Goal: Entertainment & Leisure: Browse casually

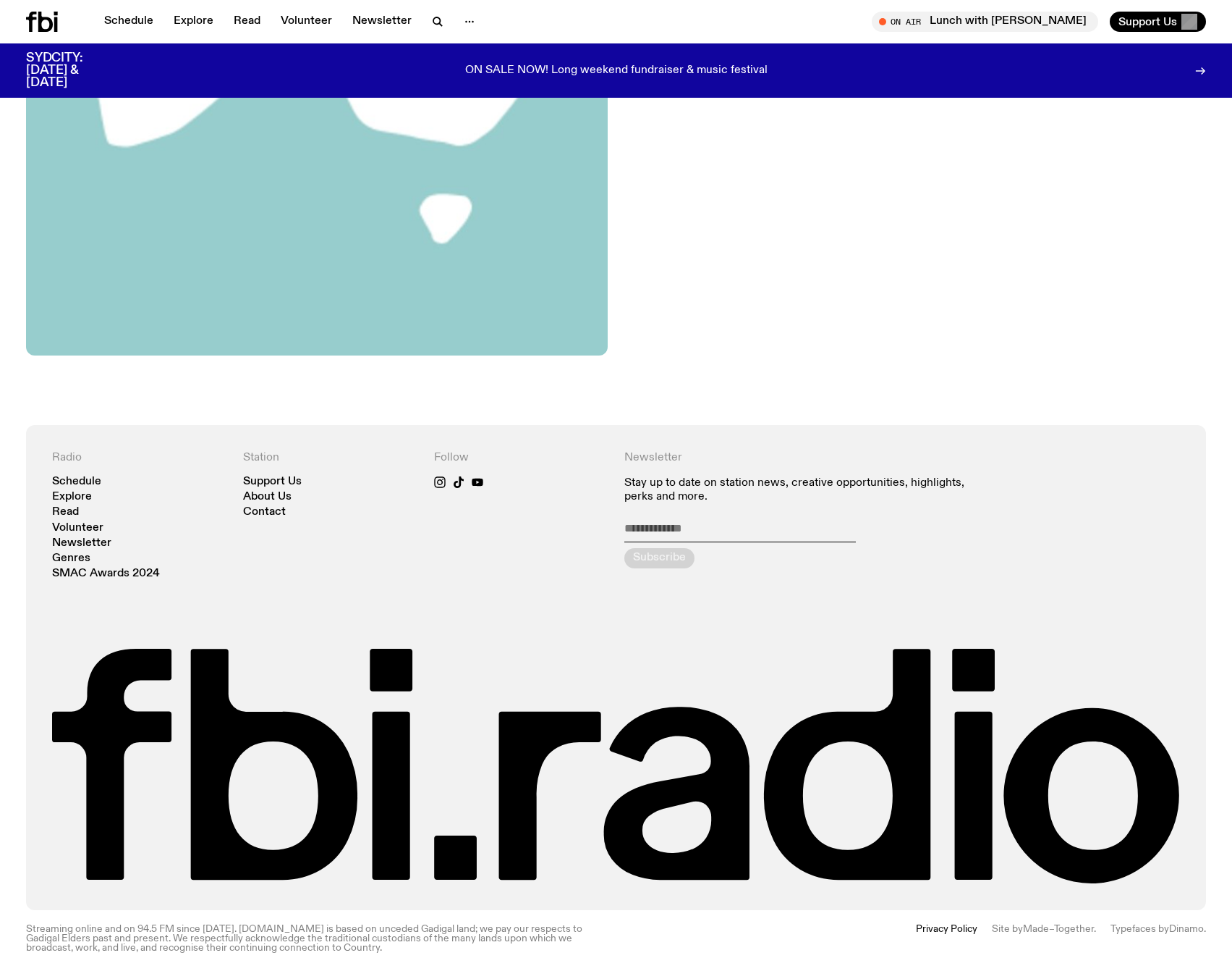
scroll to position [169, 0]
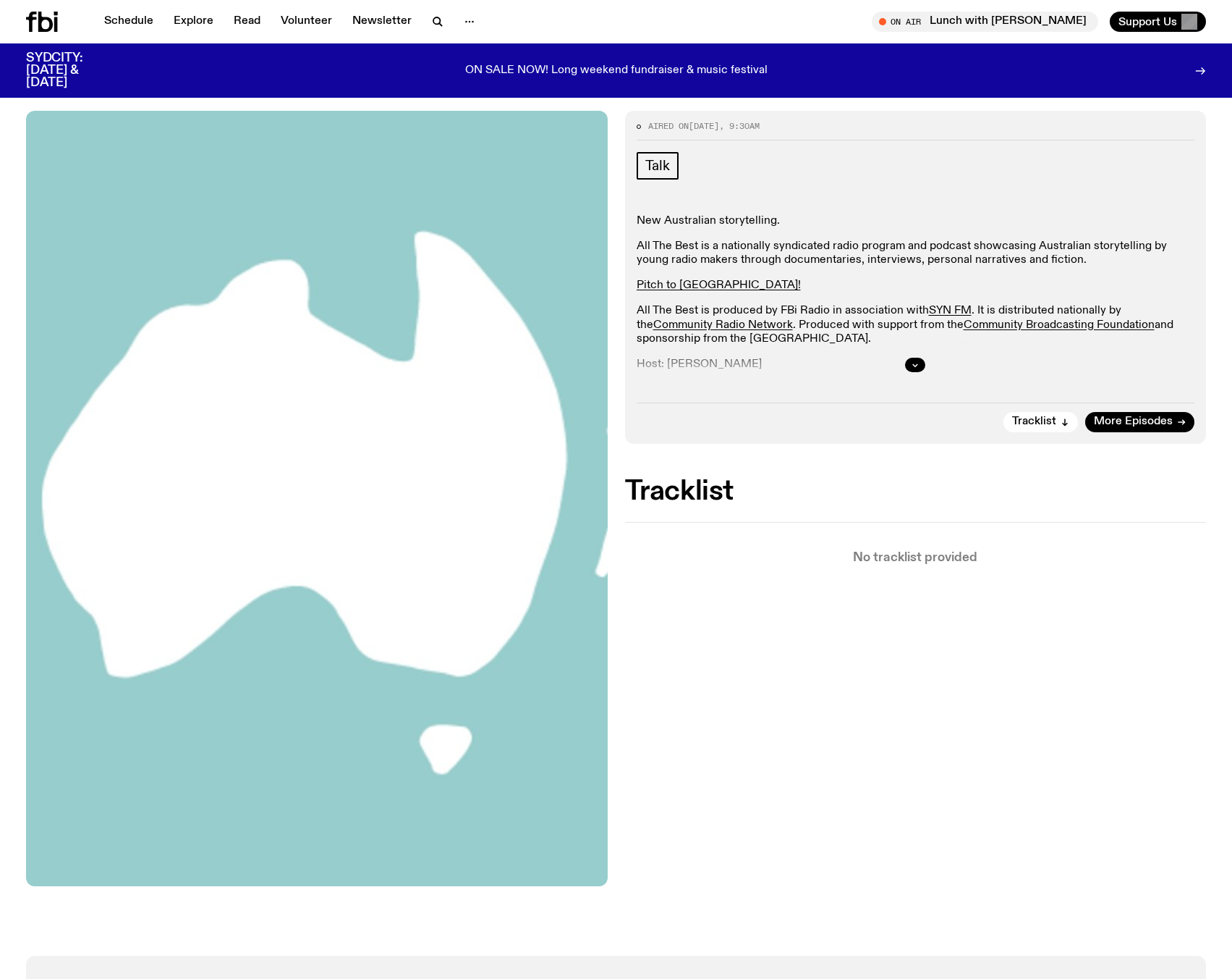
drag, startPoint x: 706, startPoint y: 474, endPoint x: 705, endPoint y: 481, distance: 7.1
click at [706, 475] on div "Aired on 07.09.25 , 9:30am Talk New Australian storytelling. All The Best is a …" at bounding box center [616, 533] width 1232 height 845
click at [1054, 427] on span "Tracklist" at bounding box center [1035, 422] width 45 height 11
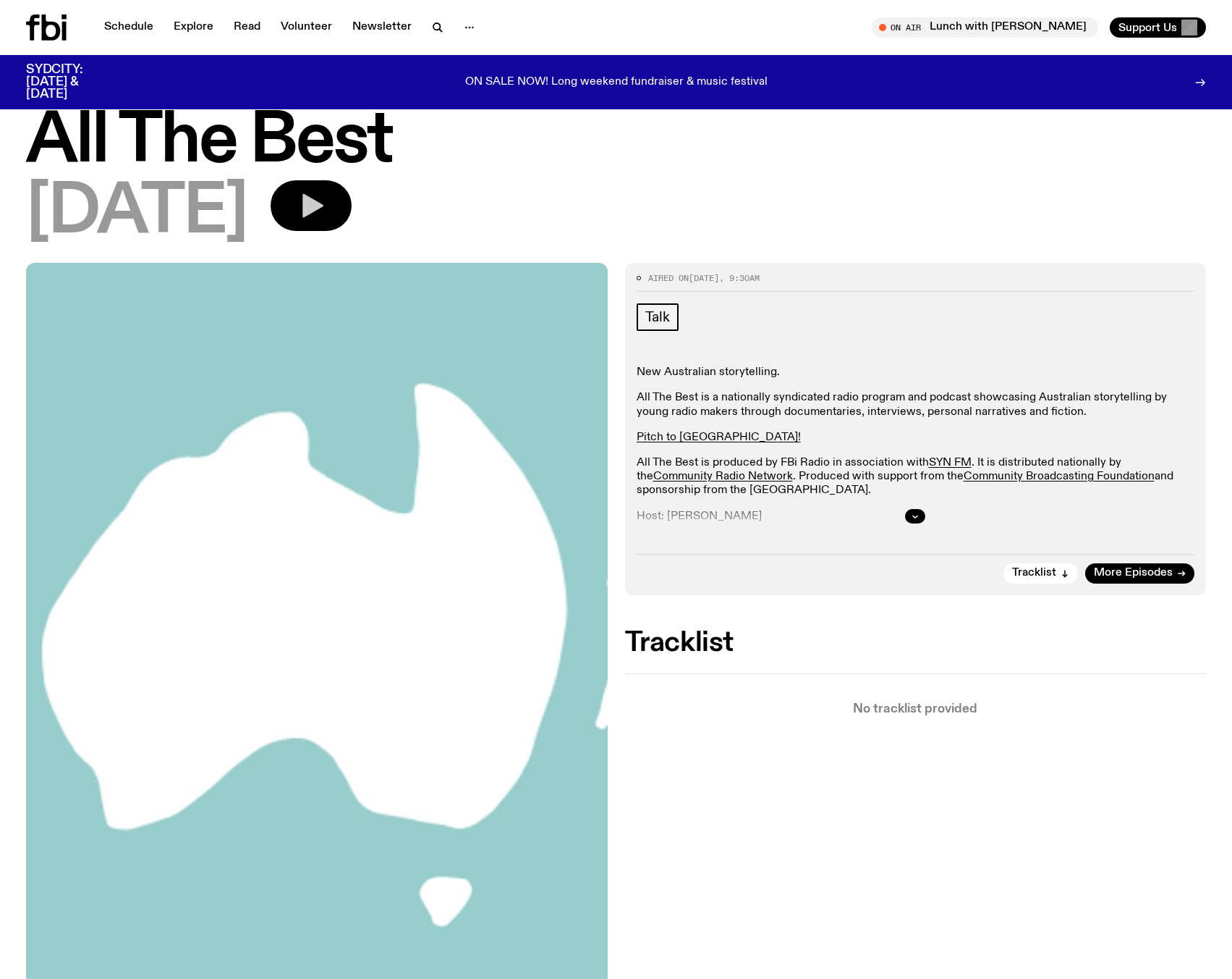
scroll to position [0, 0]
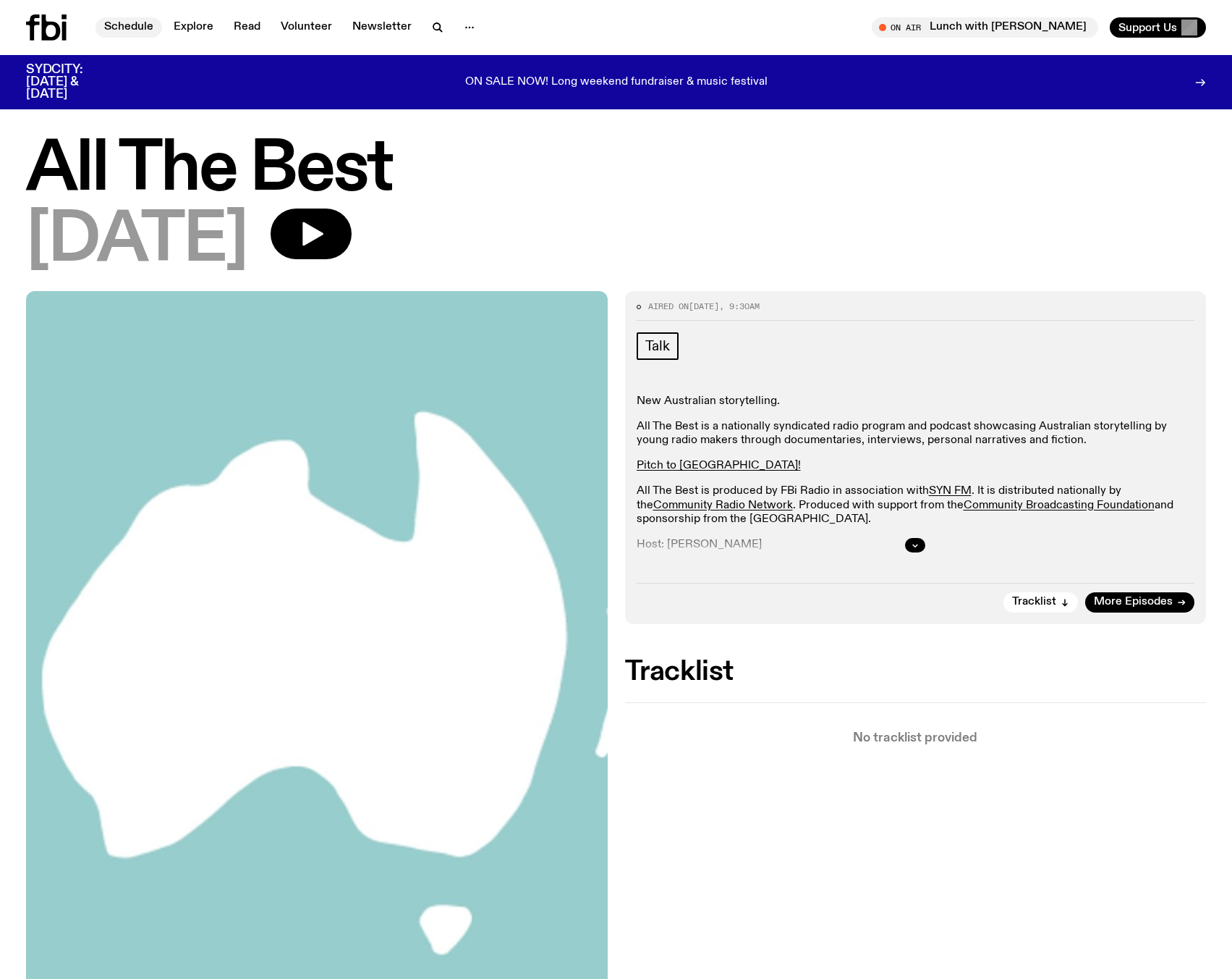
click at [147, 23] on link "Schedule" at bounding box center [129, 28] width 67 height 20
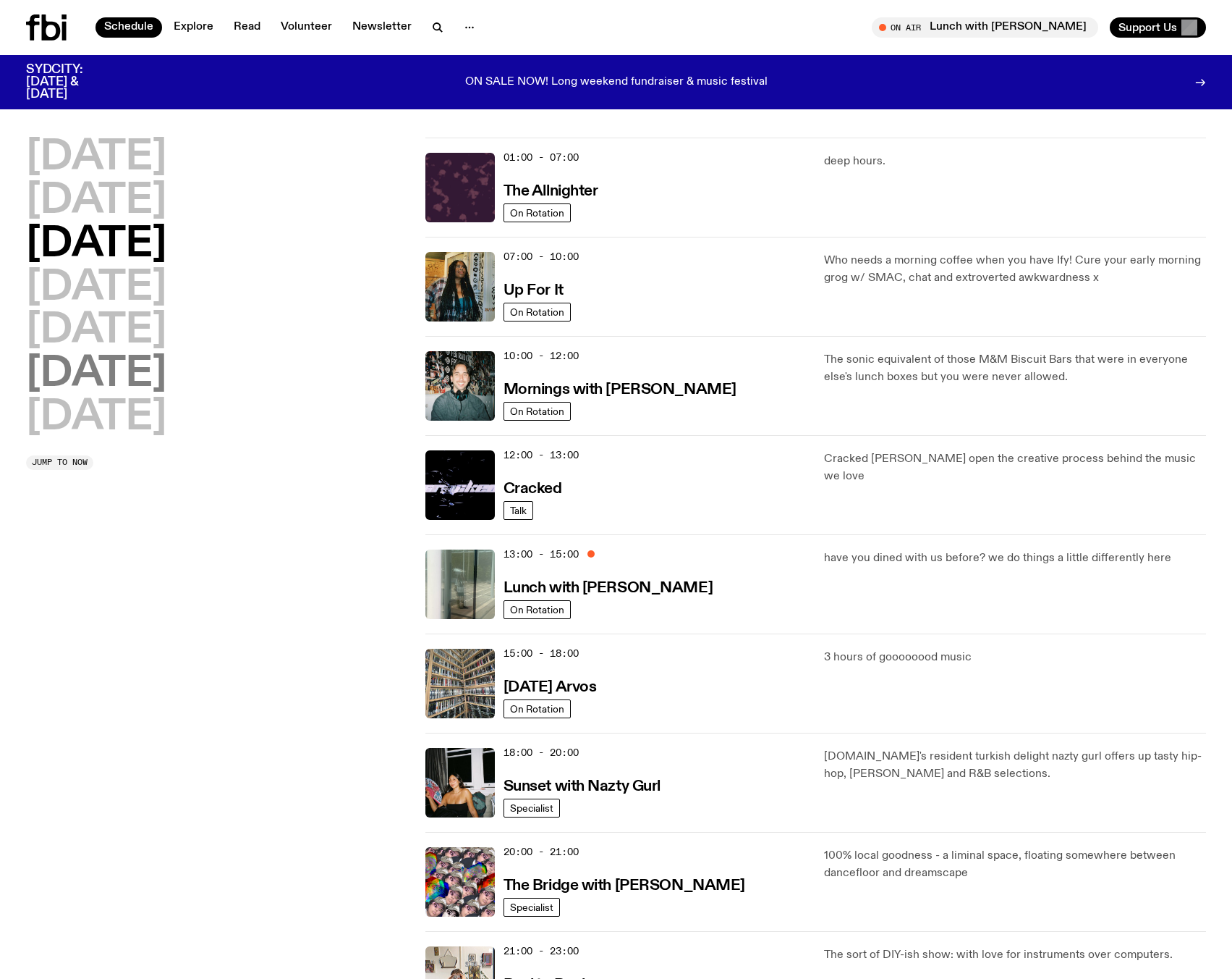
click at [121, 373] on h2 "Saturday" at bounding box center [96, 374] width 140 height 41
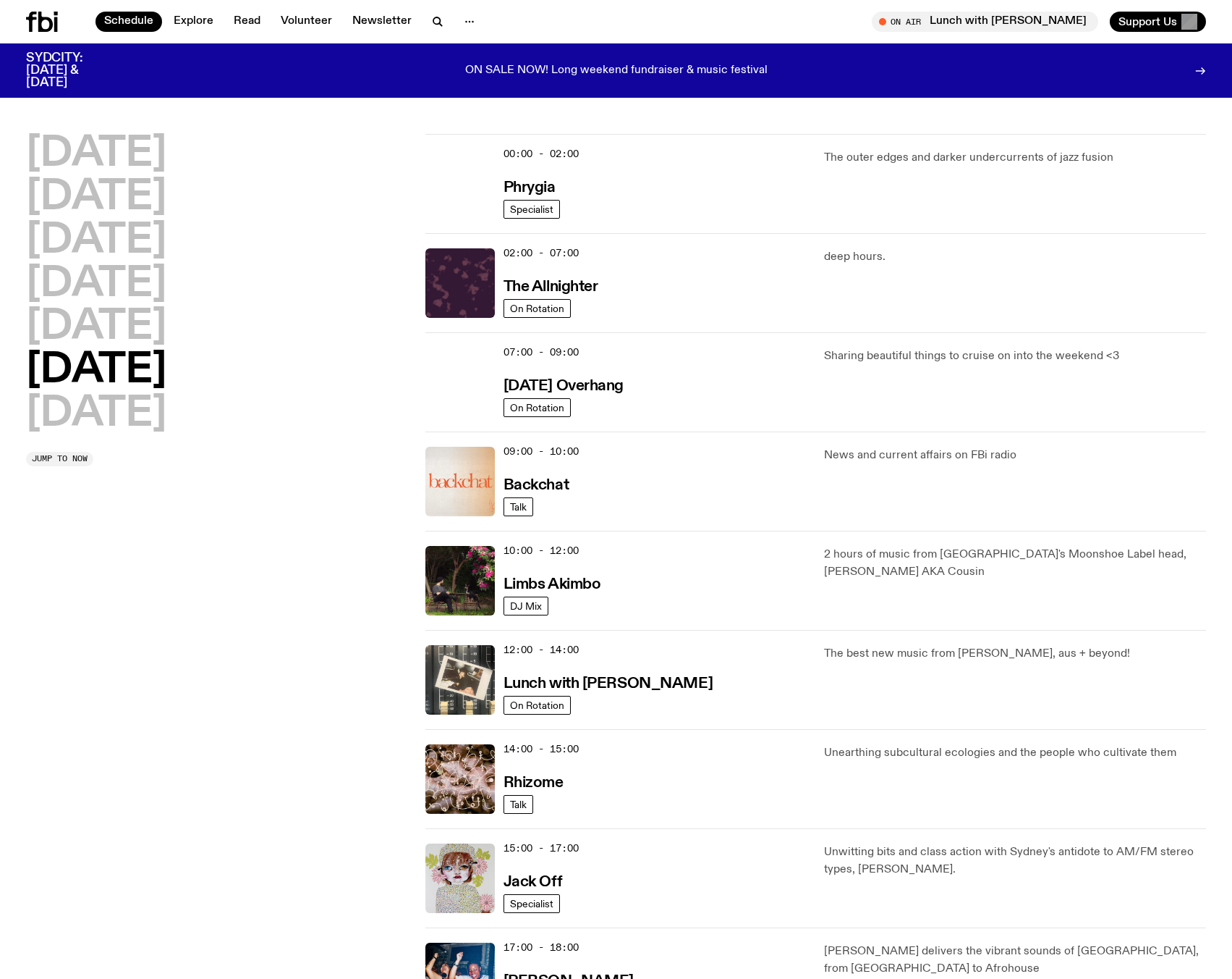
scroll to position [41, 0]
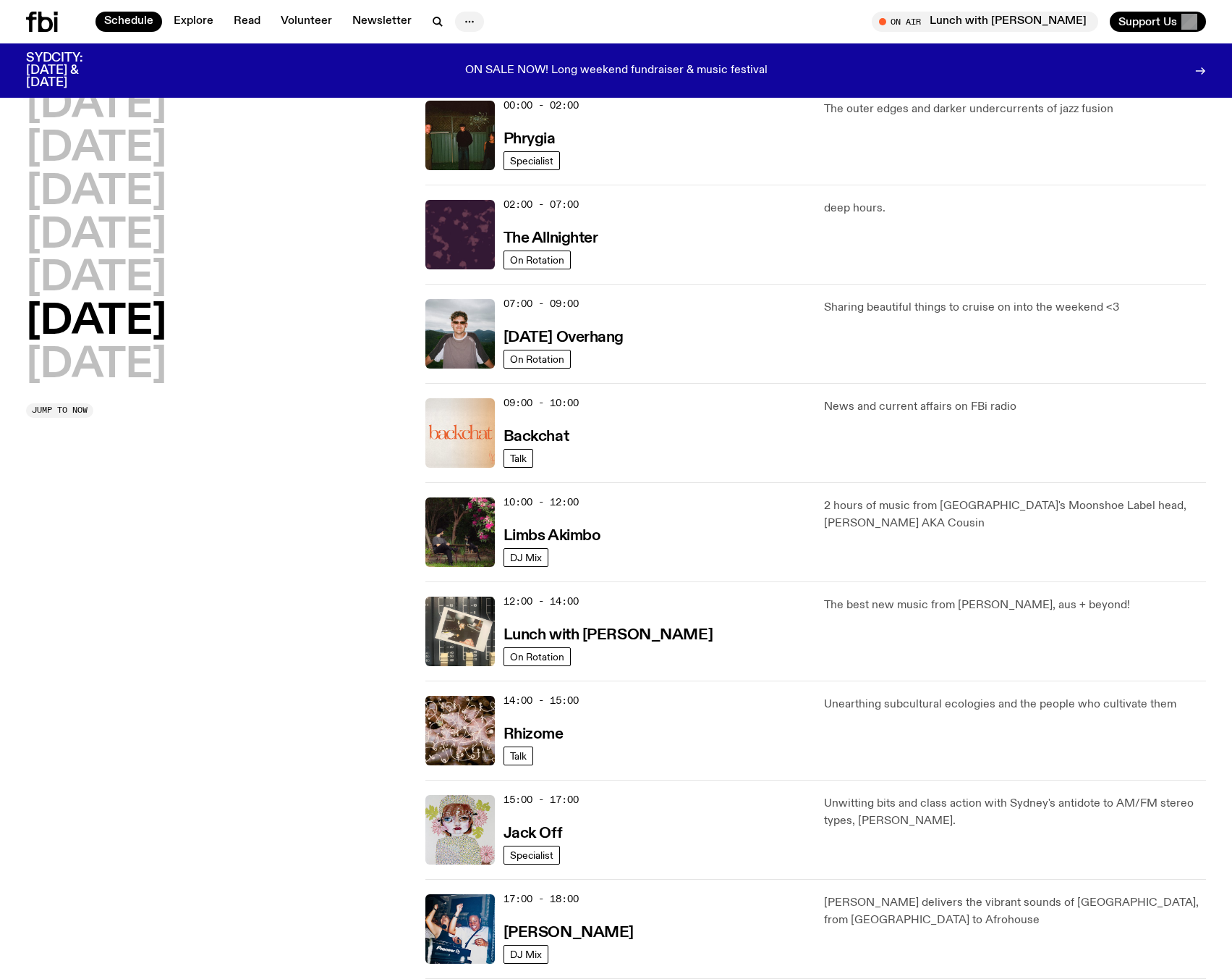
click at [473, 20] on icon "button" at bounding box center [470, 21] width 18 height 18
click at [388, 206] on div "Monday Tuesday Wednesday Thursday Friday Saturday Sunday" at bounding box center [217, 235] width 383 height 300
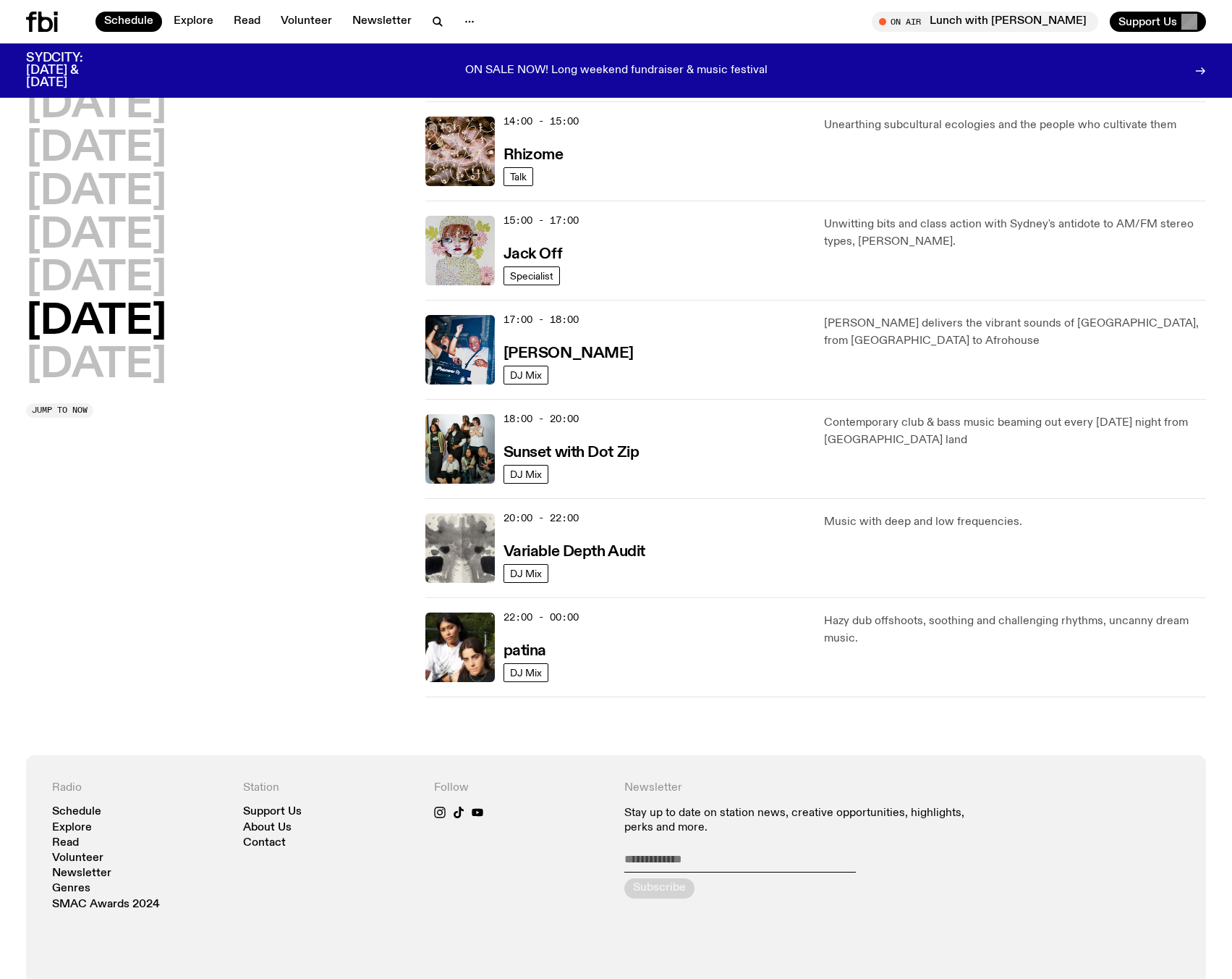
scroll to position [950, 0]
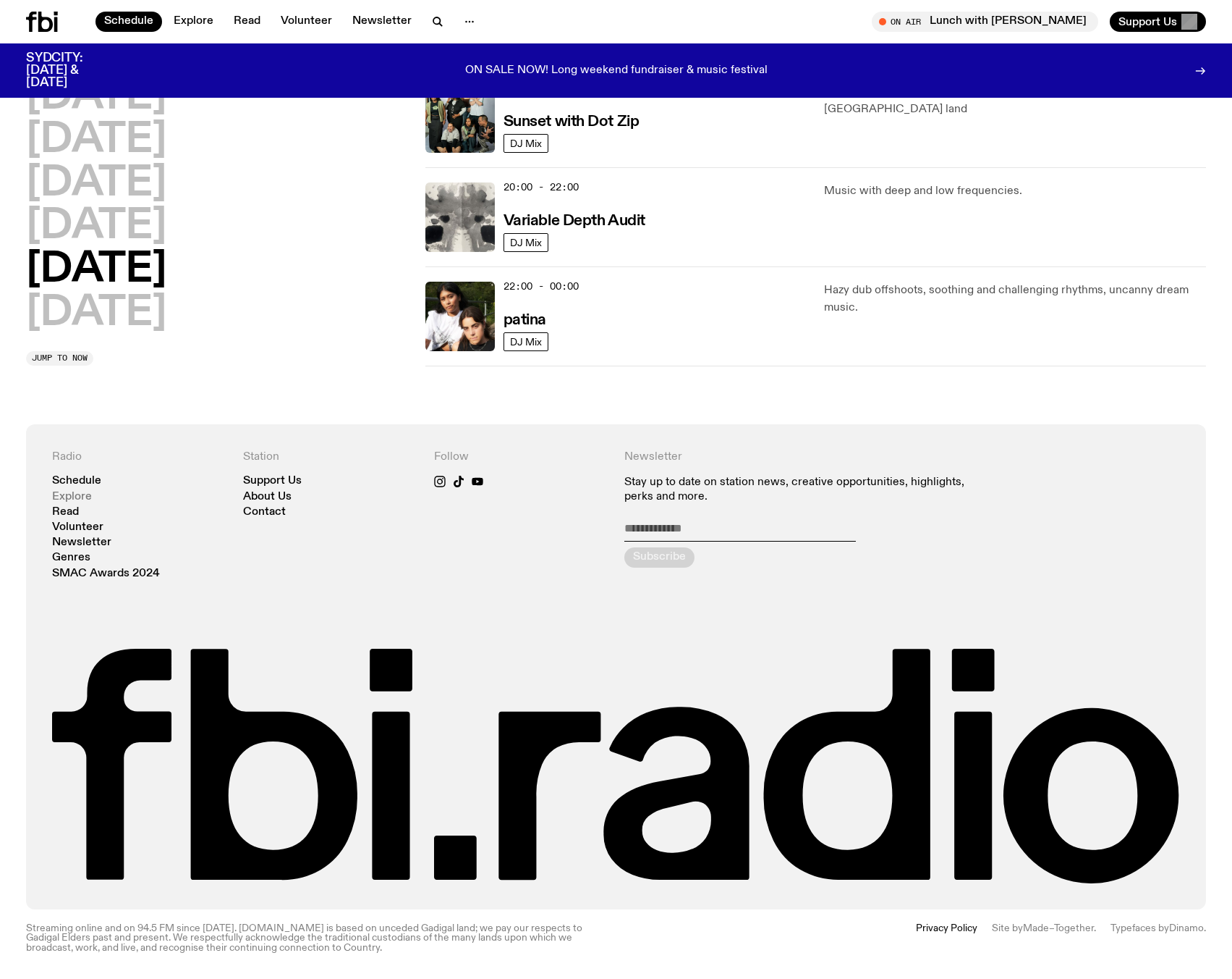
click at [71, 496] on link "Explore" at bounding box center [71, 497] width 40 height 11
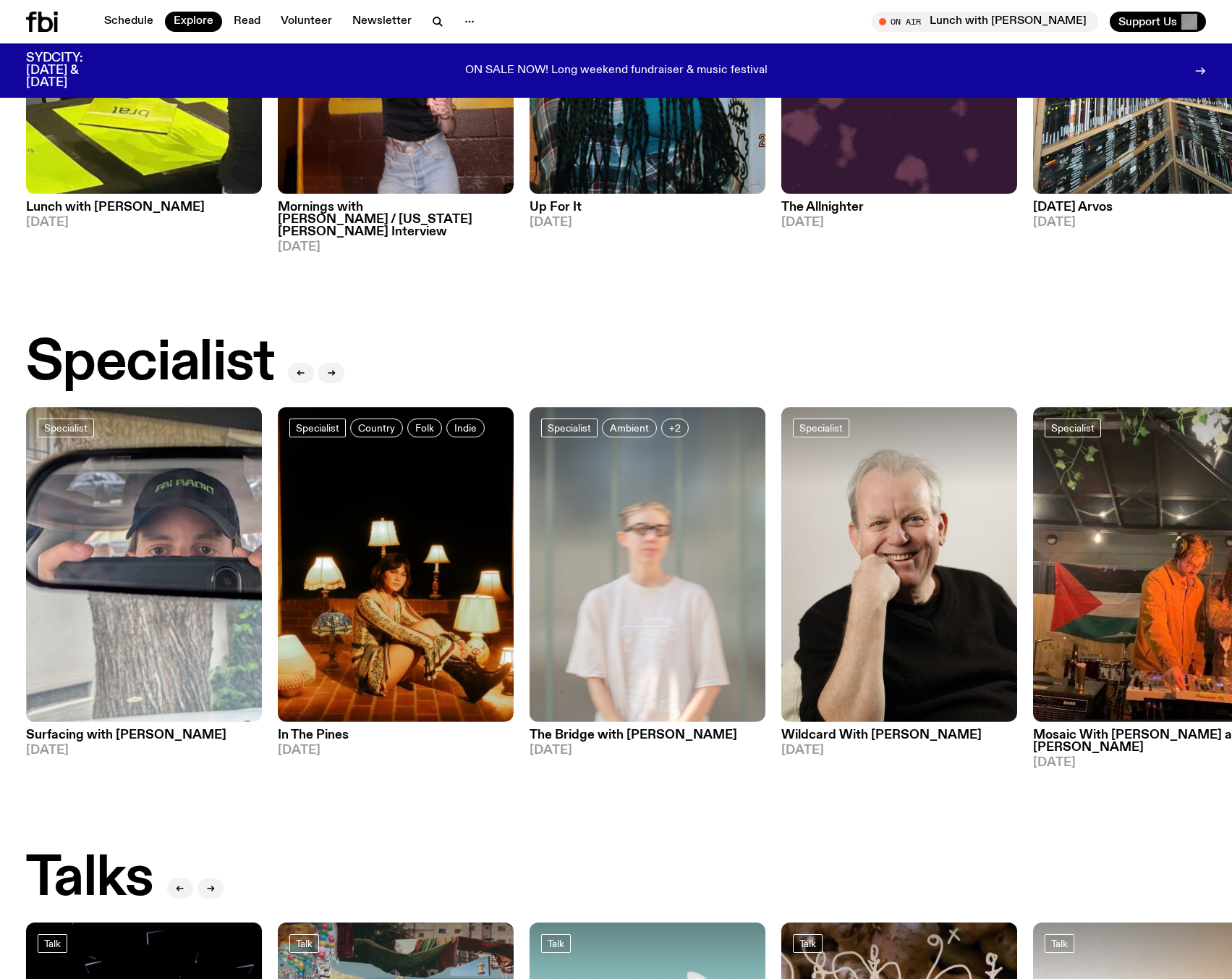
scroll to position [1366, 0]
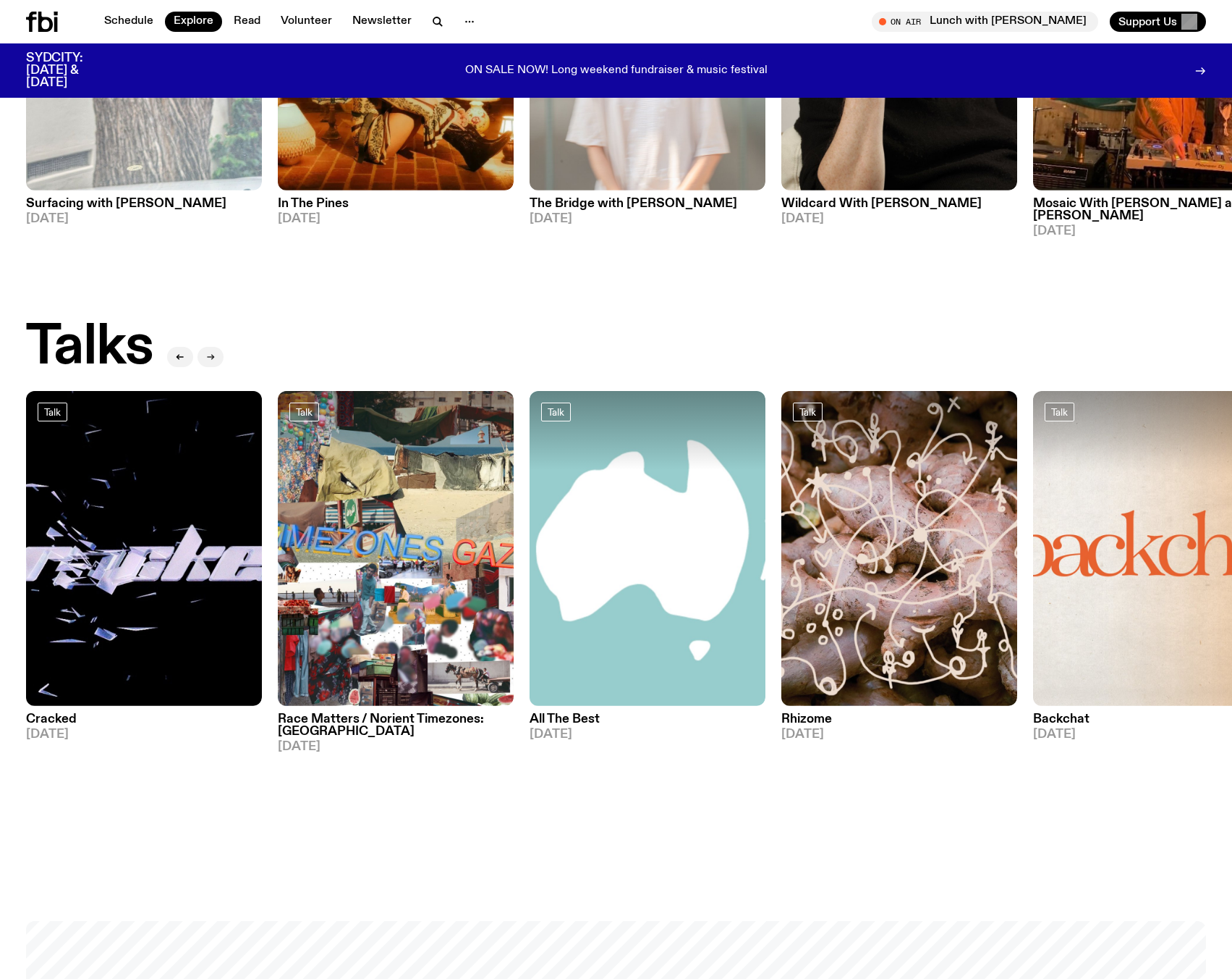
click at [212, 353] on icon "button" at bounding box center [210, 357] width 8 height 8
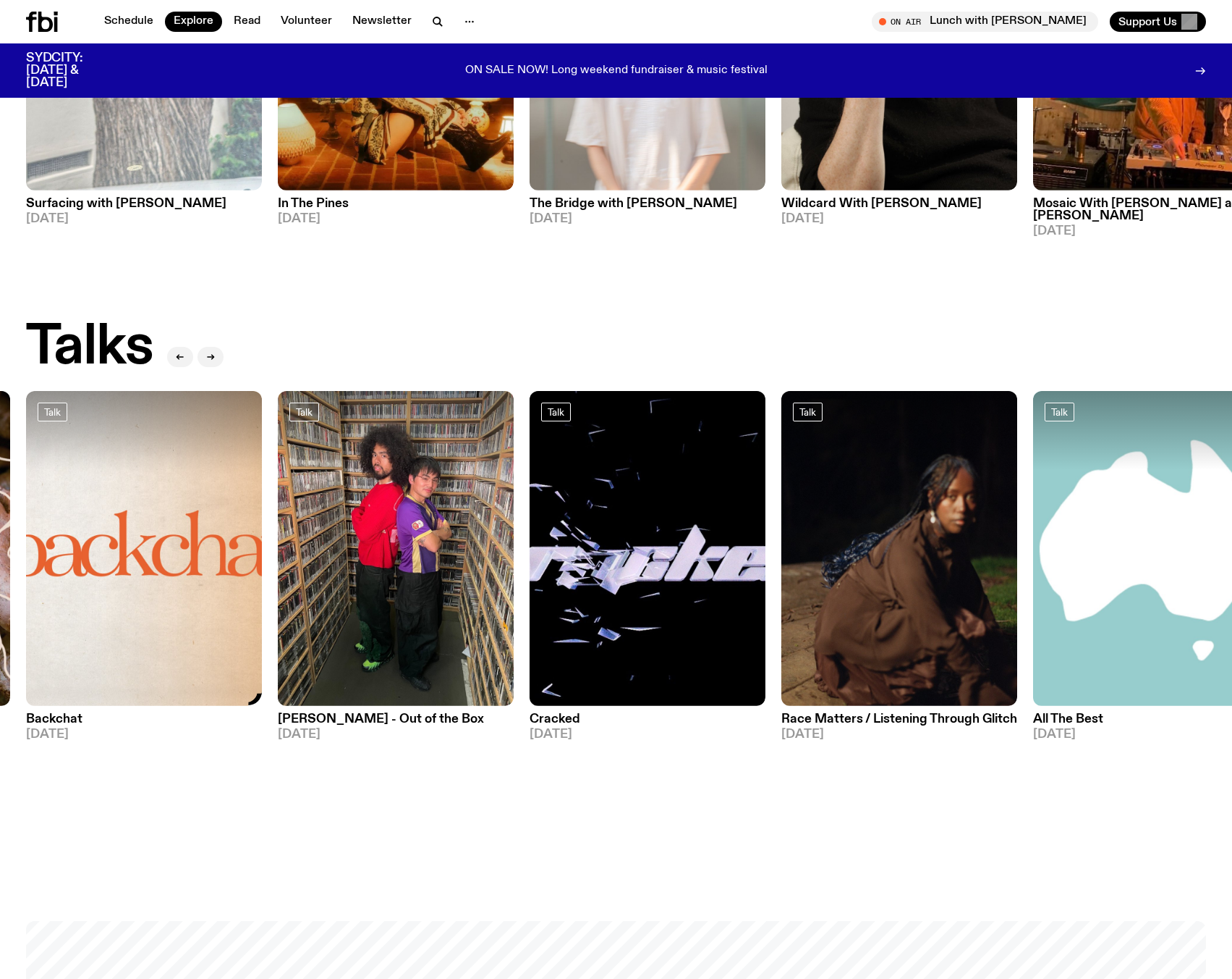
click at [109, 473] on img at bounding box center [144, 548] width 236 height 315
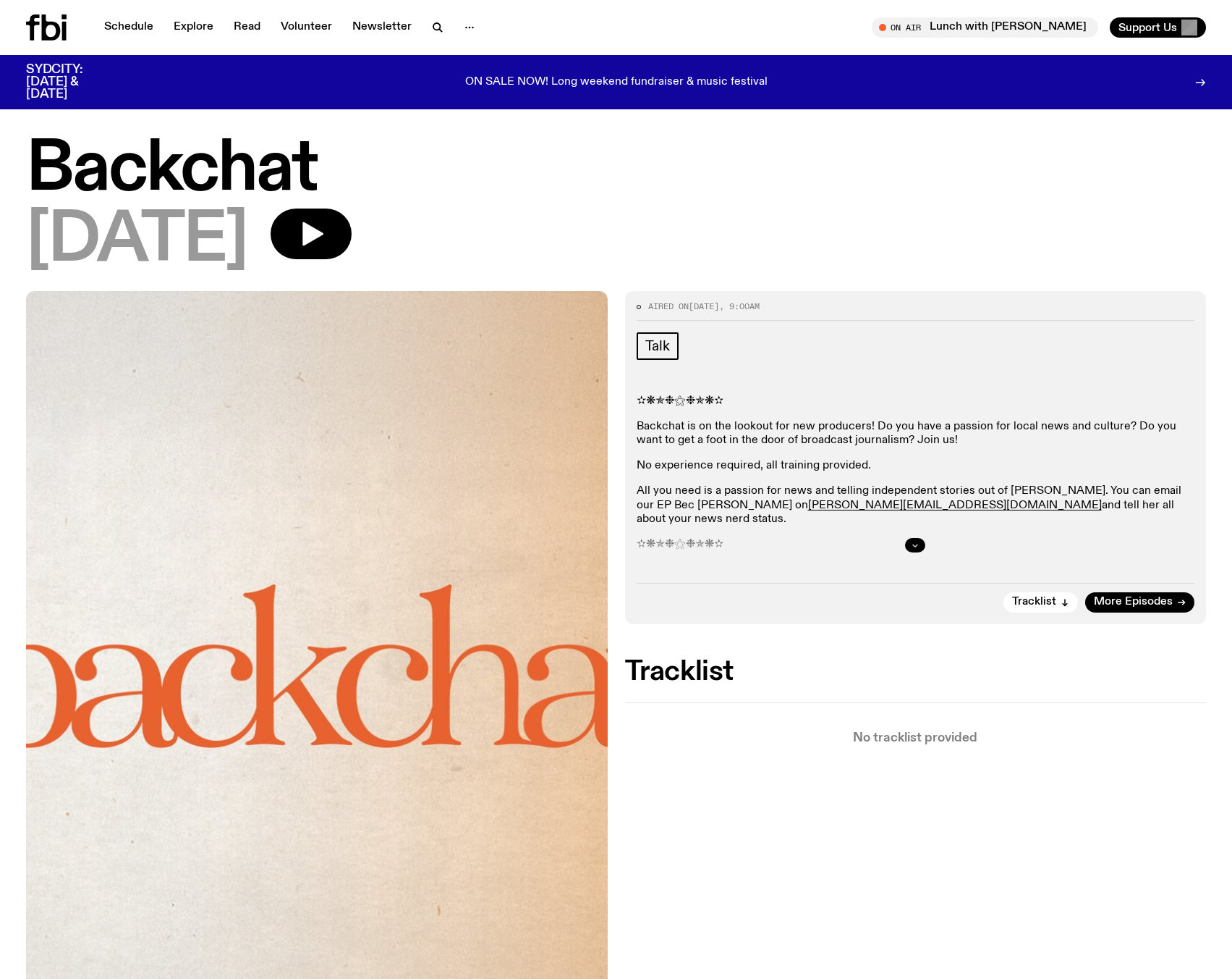
click at [919, 543] on icon "button" at bounding box center [914, 544] width 8 height 8
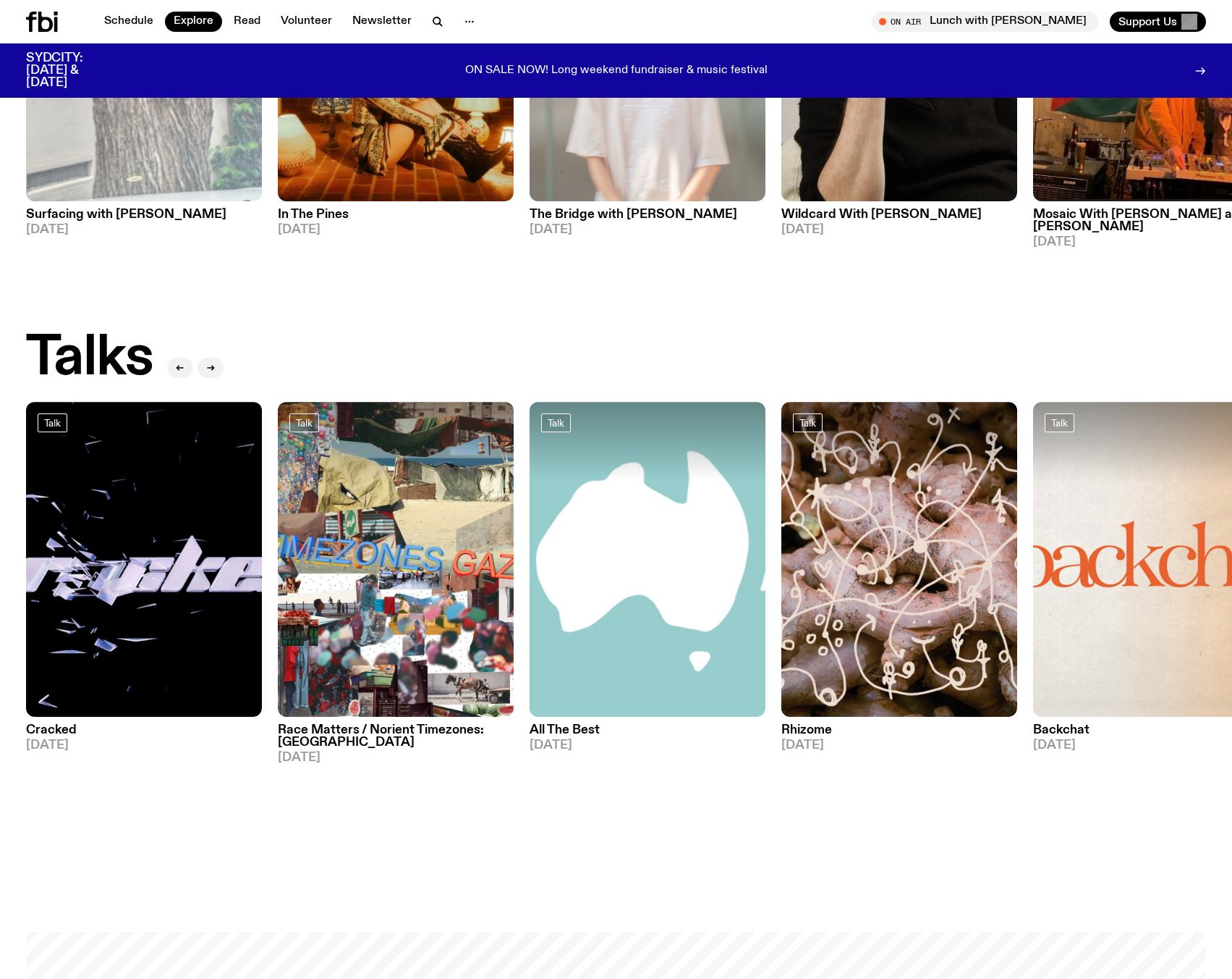
scroll to position [1354, 0]
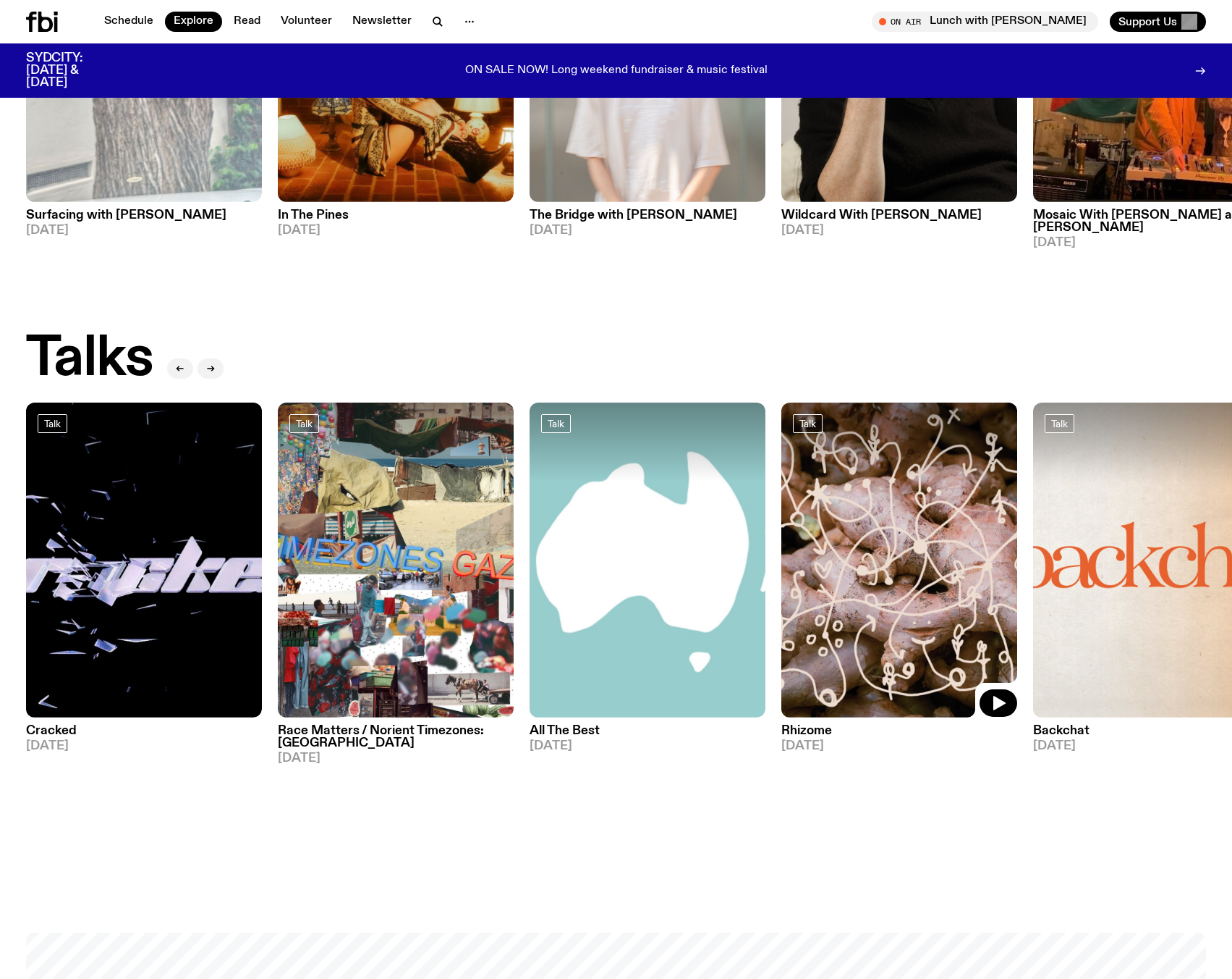
click at [863, 611] on img at bounding box center [900, 559] width 236 height 315
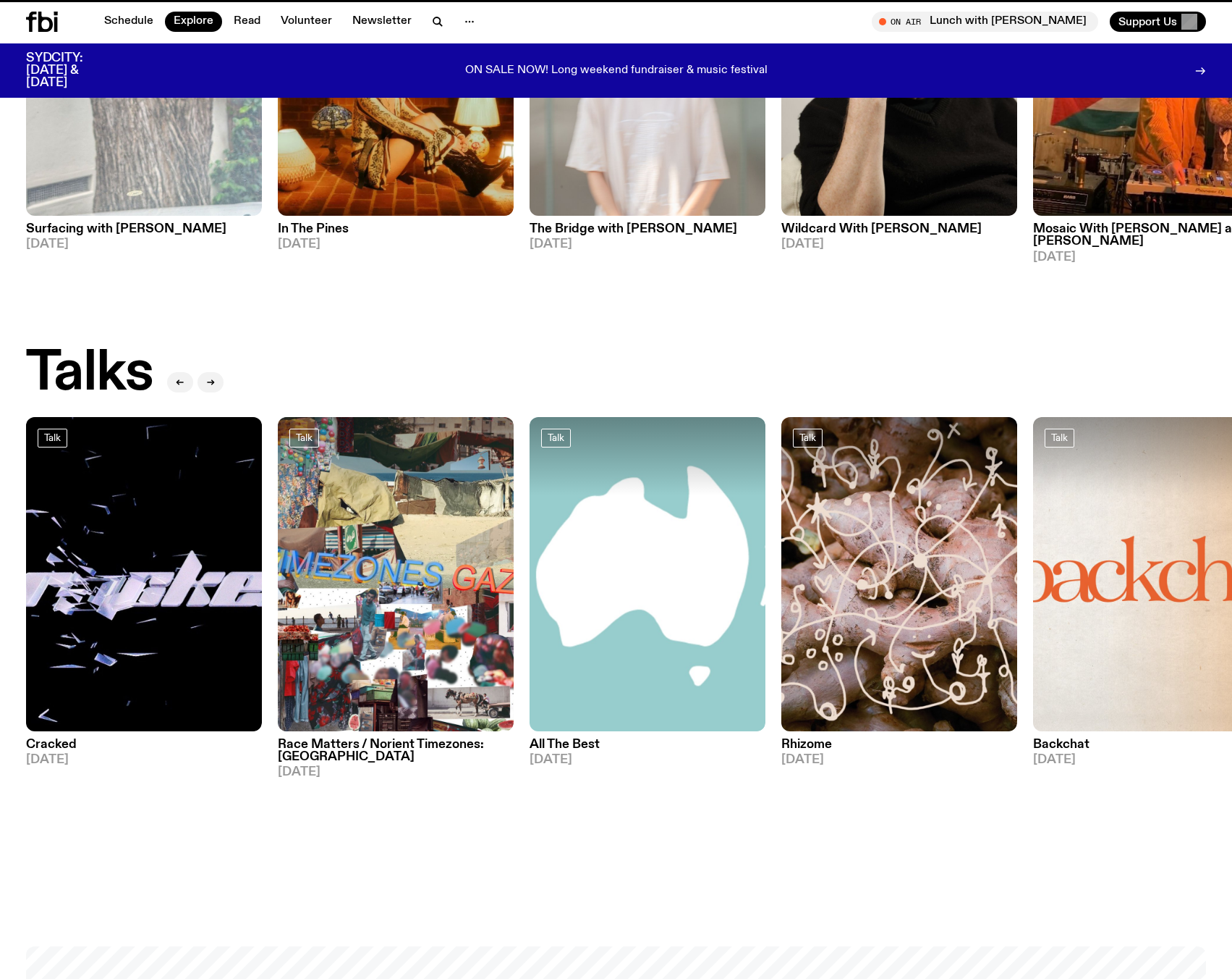
scroll to position [1343, 0]
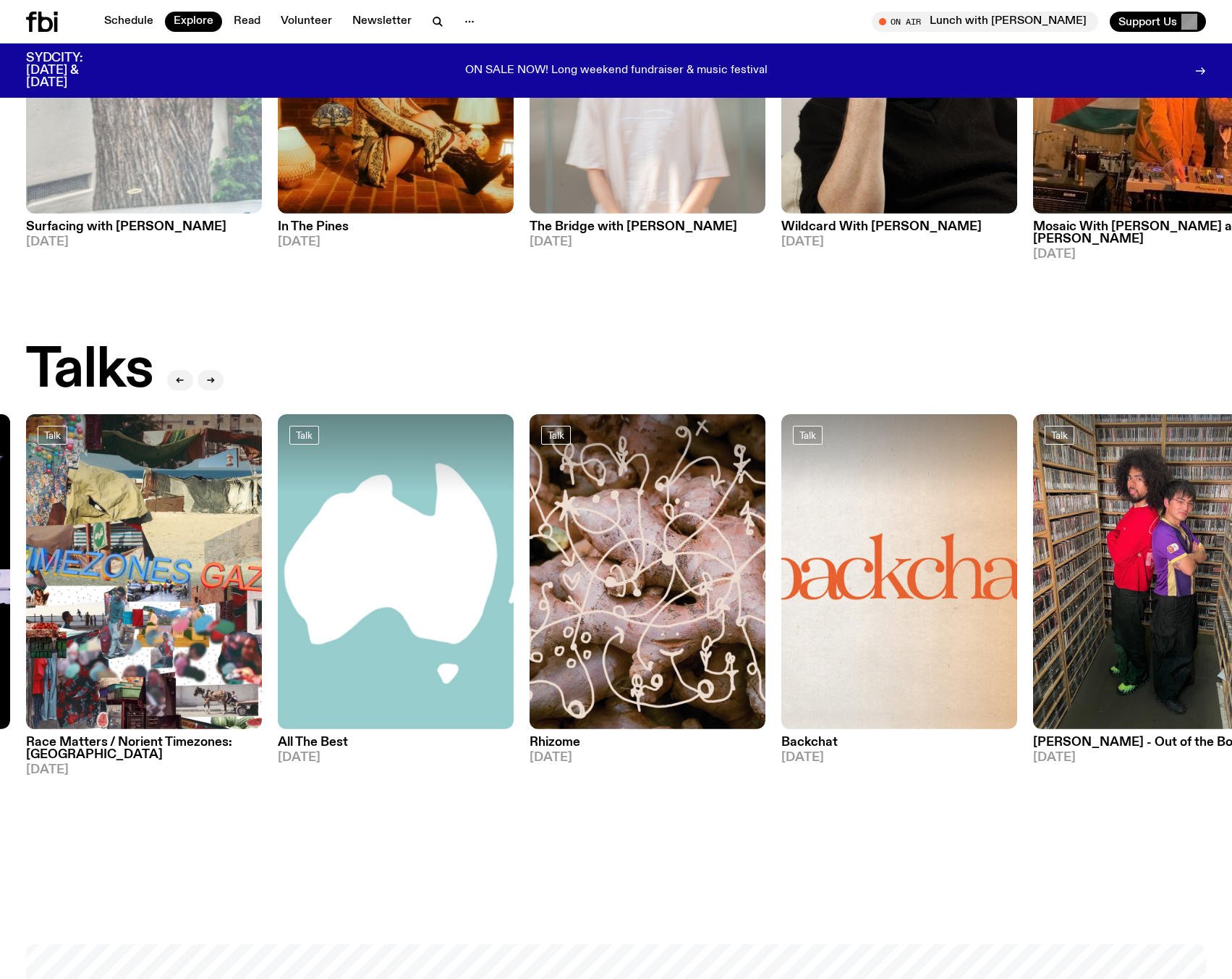
drag, startPoint x: 571, startPoint y: 418, endPoint x: 674, endPoint y: 317, distance: 144.3
click at [674, 317] on div "DJ Mixes DJ Mix Sunset with Bare Necessities 09.09.25 DJ Mix Sunset with Simon …" at bounding box center [616, 209] width 1232 height 2852
click at [349, 493] on img at bounding box center [396, 571] width 236 height 315
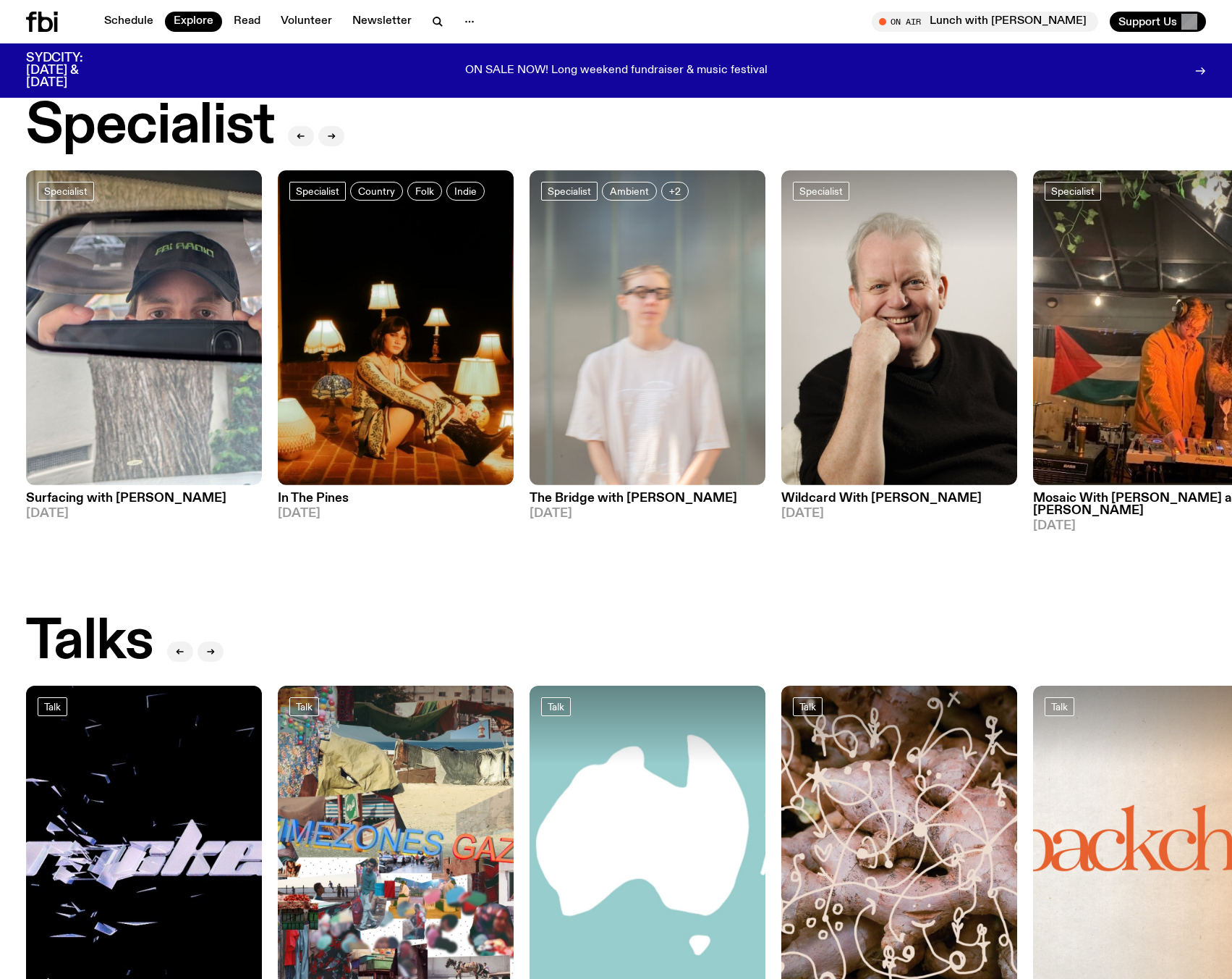
scroll to position [1065, 0]
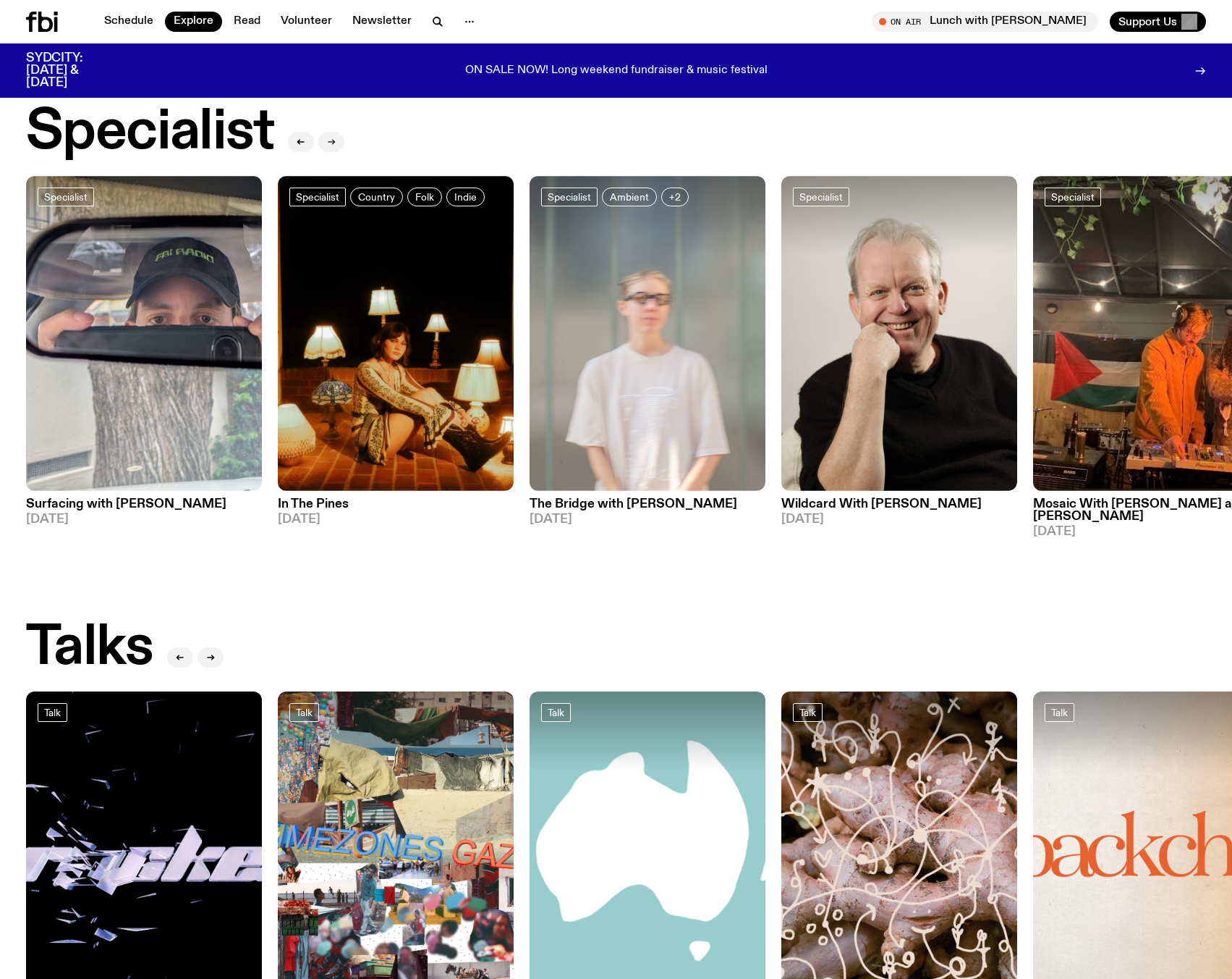
click at [333, 137] on icon "button" at bounding box center [331, 141] width 8 height 8
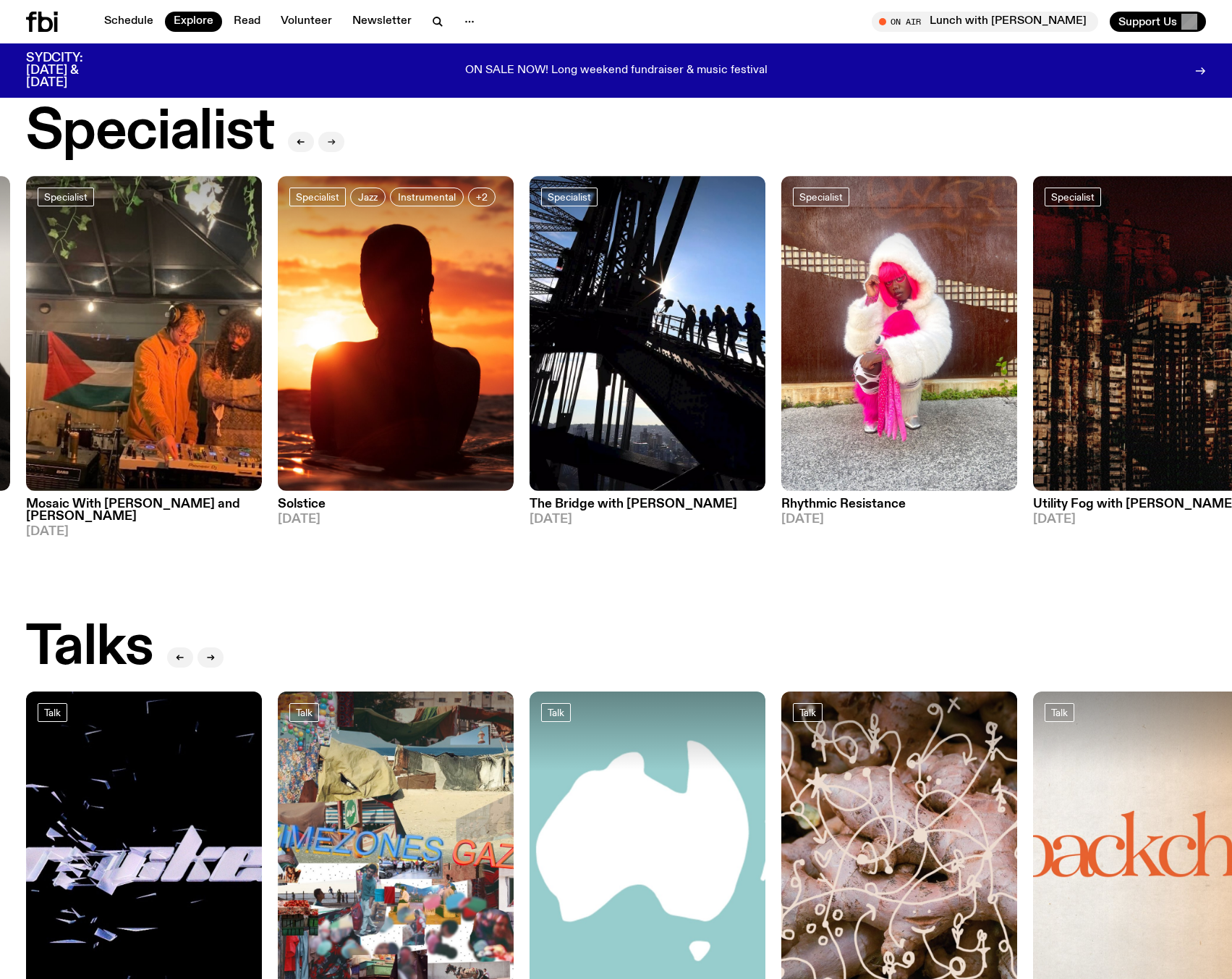
click at [333, 137] on icon "button" at bounding box center [331, 141] width 8 height 8
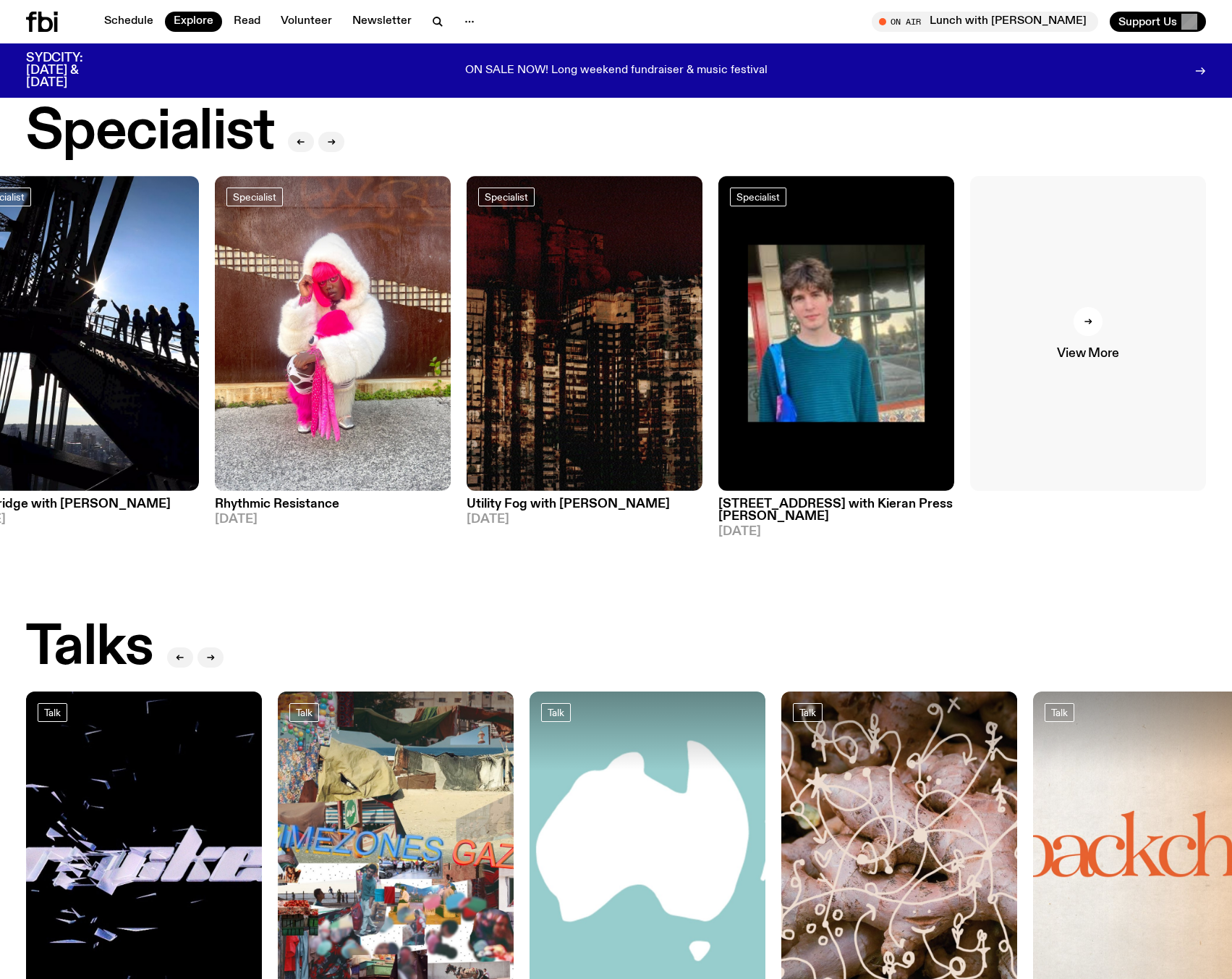
click at [1080, 370] on link "View More" at bounding box center [1088, 333] width 236 height 315
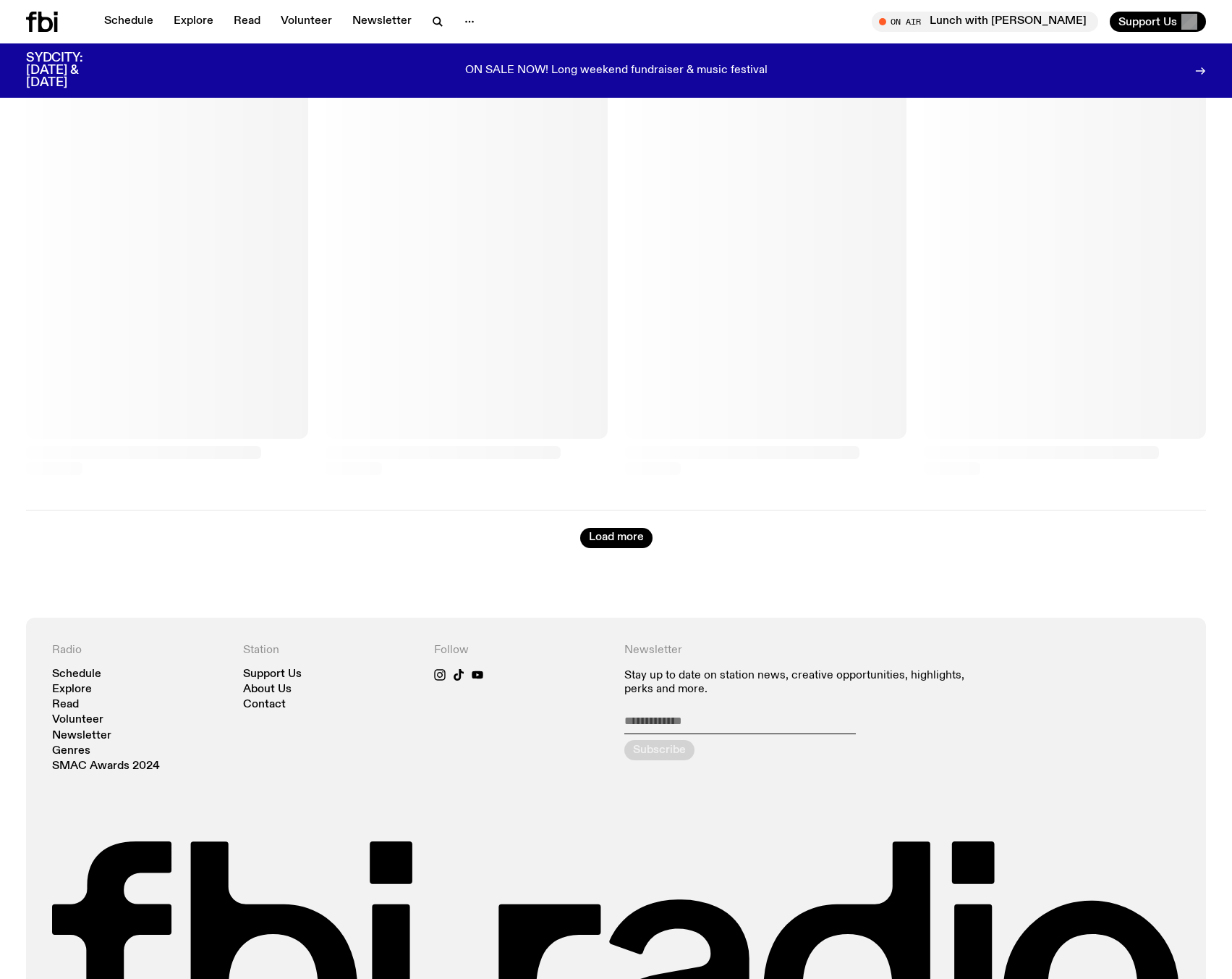
scroll to position [1051, 0]
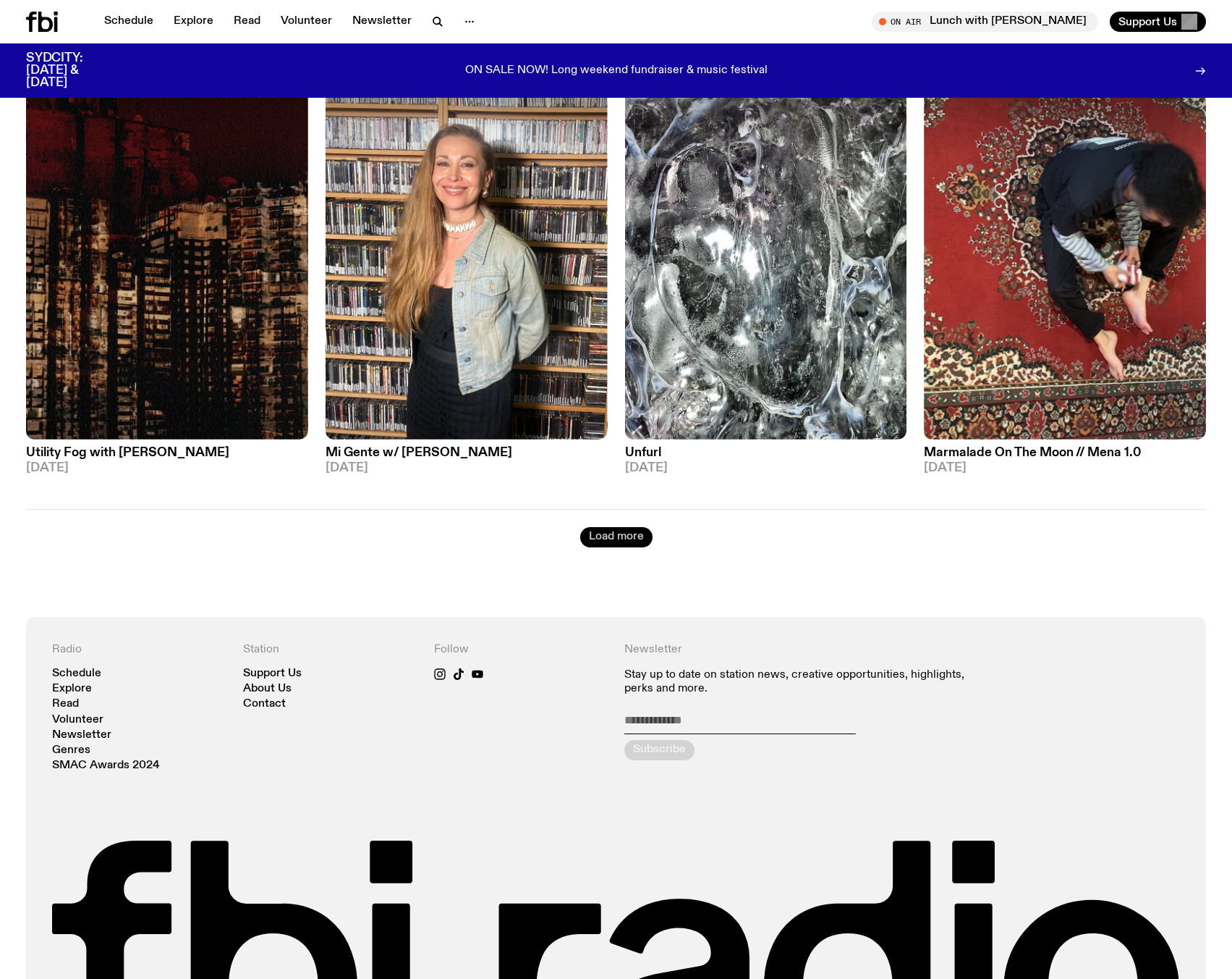
click at [621, 527] on div "Load more" at bounding box center [616, 528] width 1180 height 38
click at [622, 535] on button "Load more" at bounding box center [616, 537] width 72 height 20
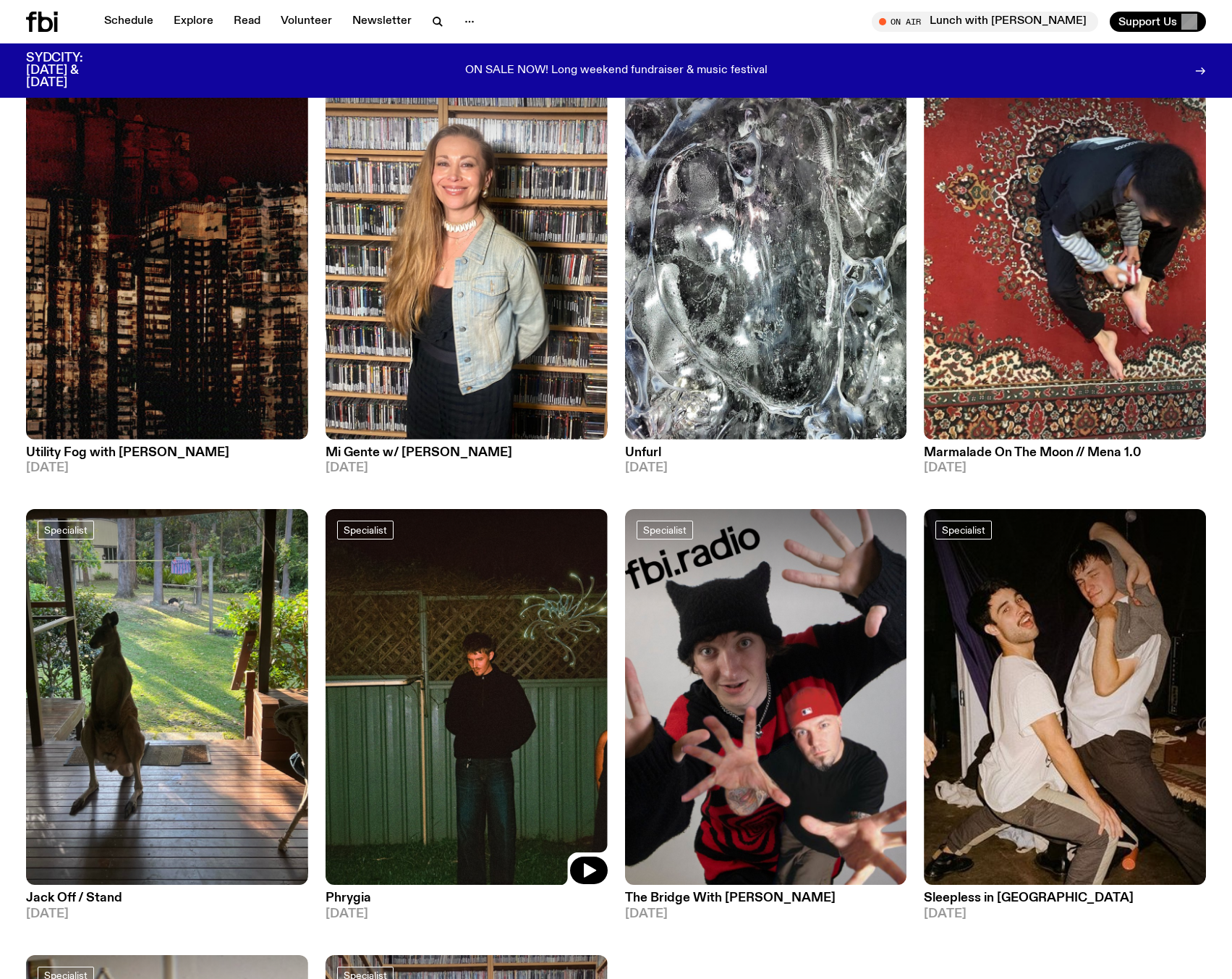
click at [533, 635] on img at bounding box center [467, 697] width 282 height 376
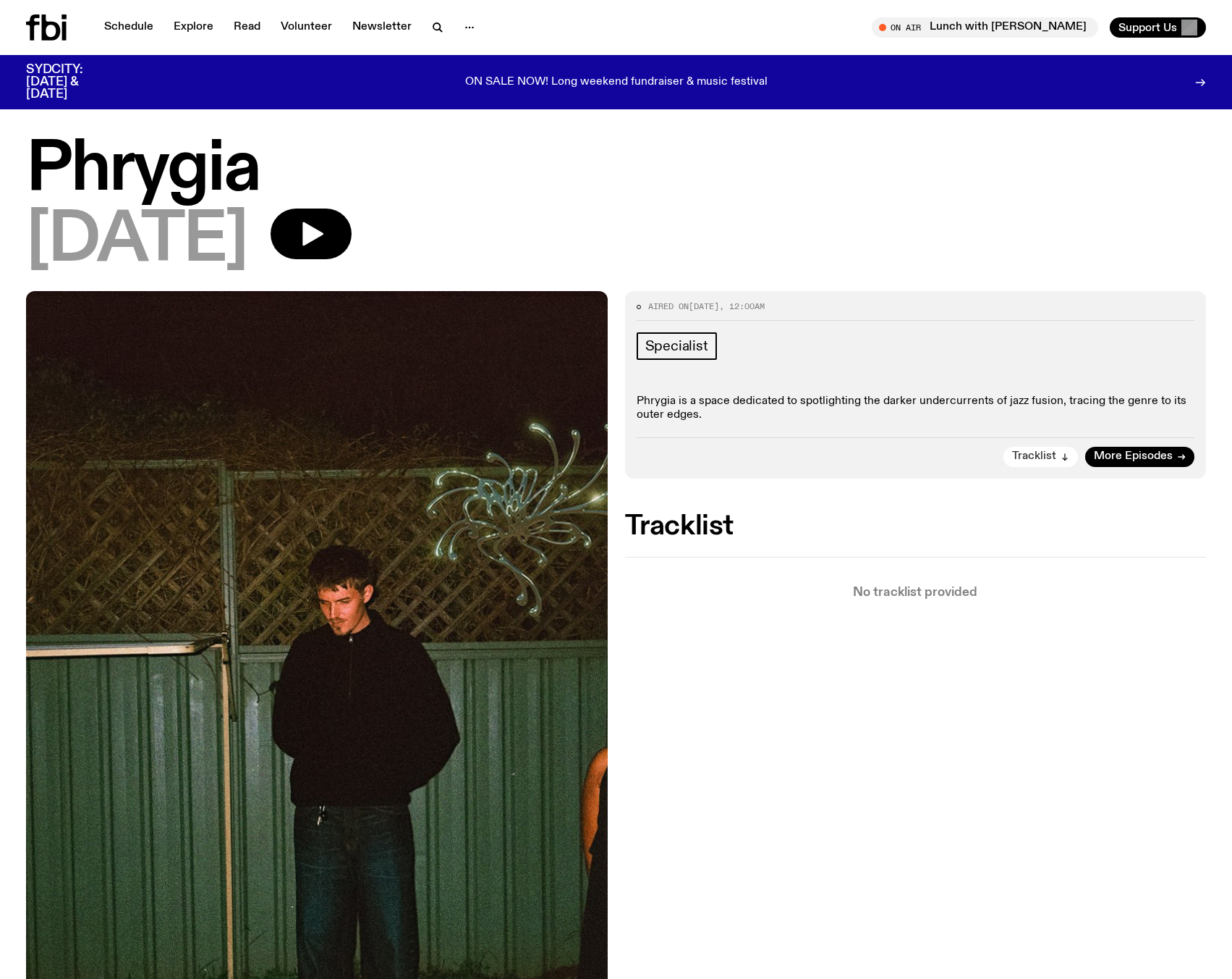
click at [1011, 451] on button "Tracklist" at bounding box center [1041, 457] width 74 height 20
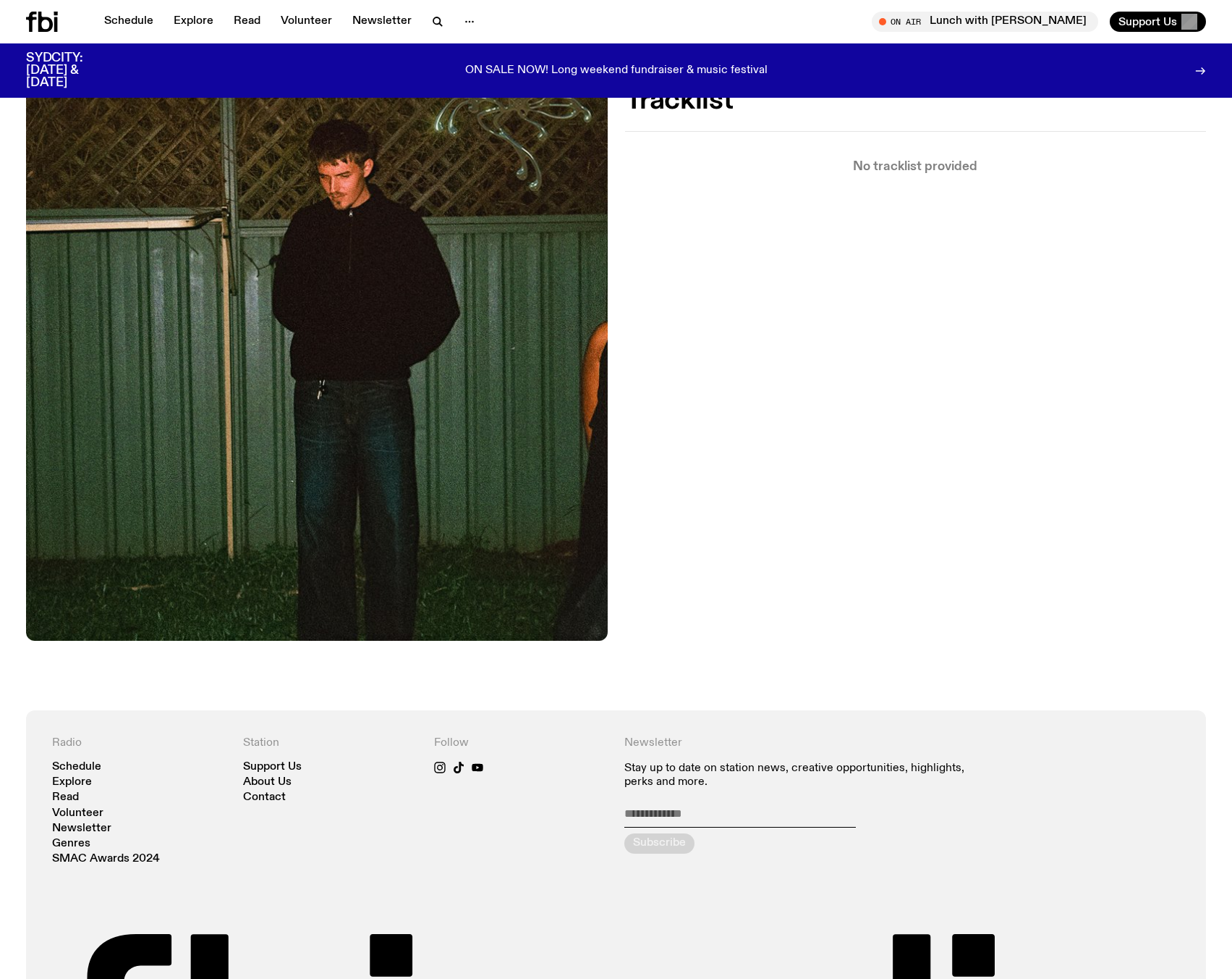
scroll to position [416, 0]
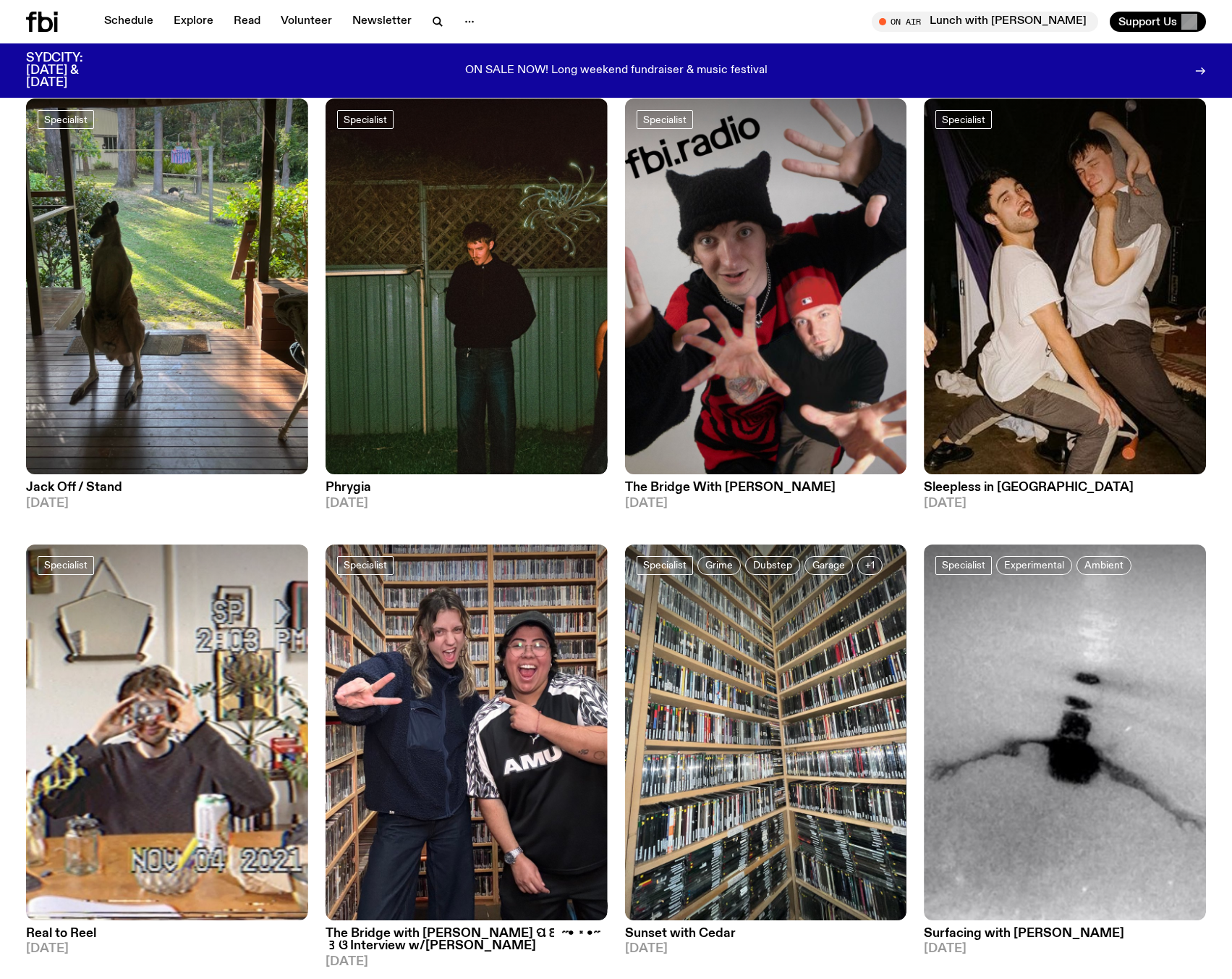
scroll to position [1582, 0]
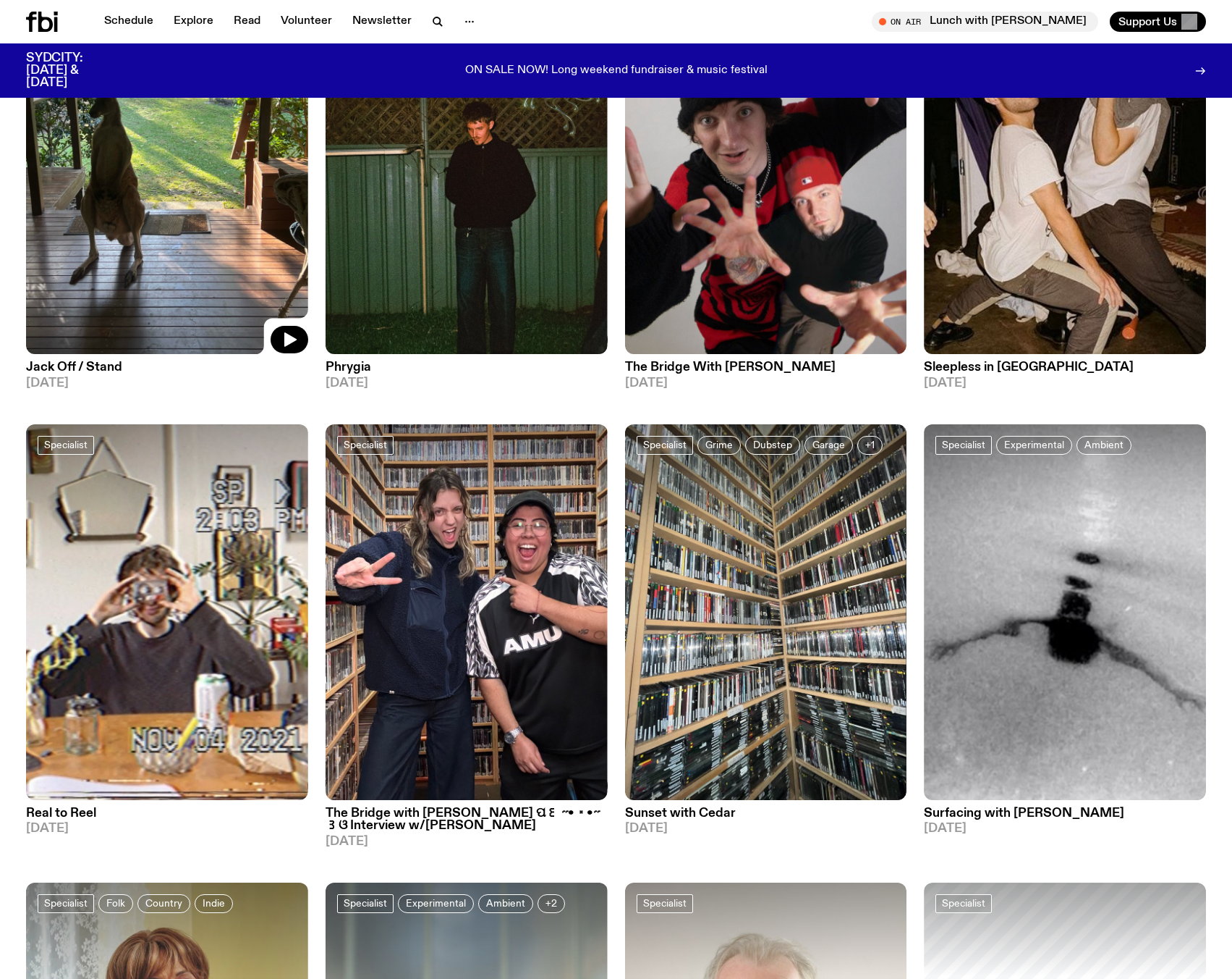
drag, startPoint x: 201, startPoint y: 300, endPoint x: 188, endPoint y: 281, distance: 23.0
click at [188, 281] on img at bounding box center [167, 166] width 282 height 376
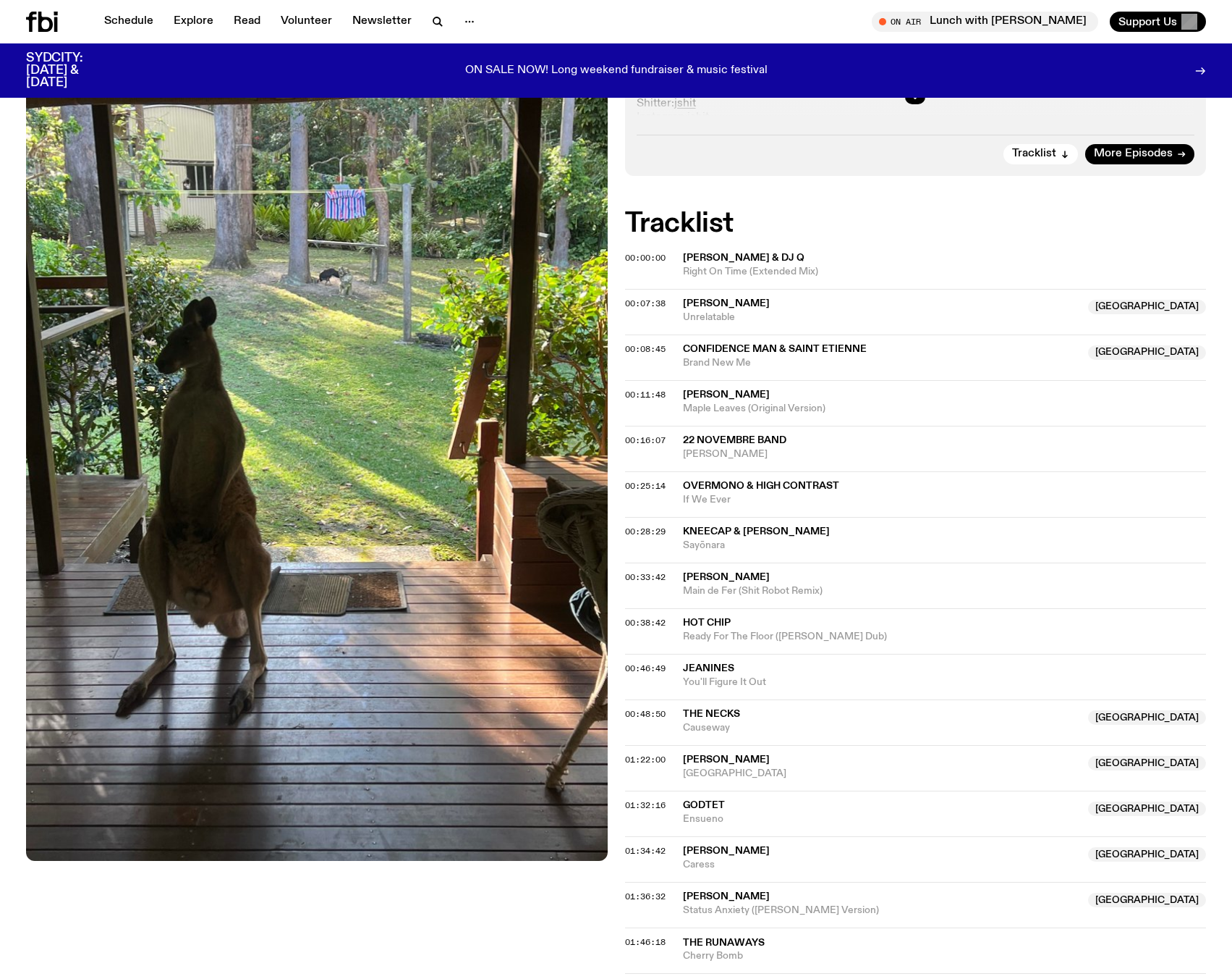
scroll to position [431, 0]
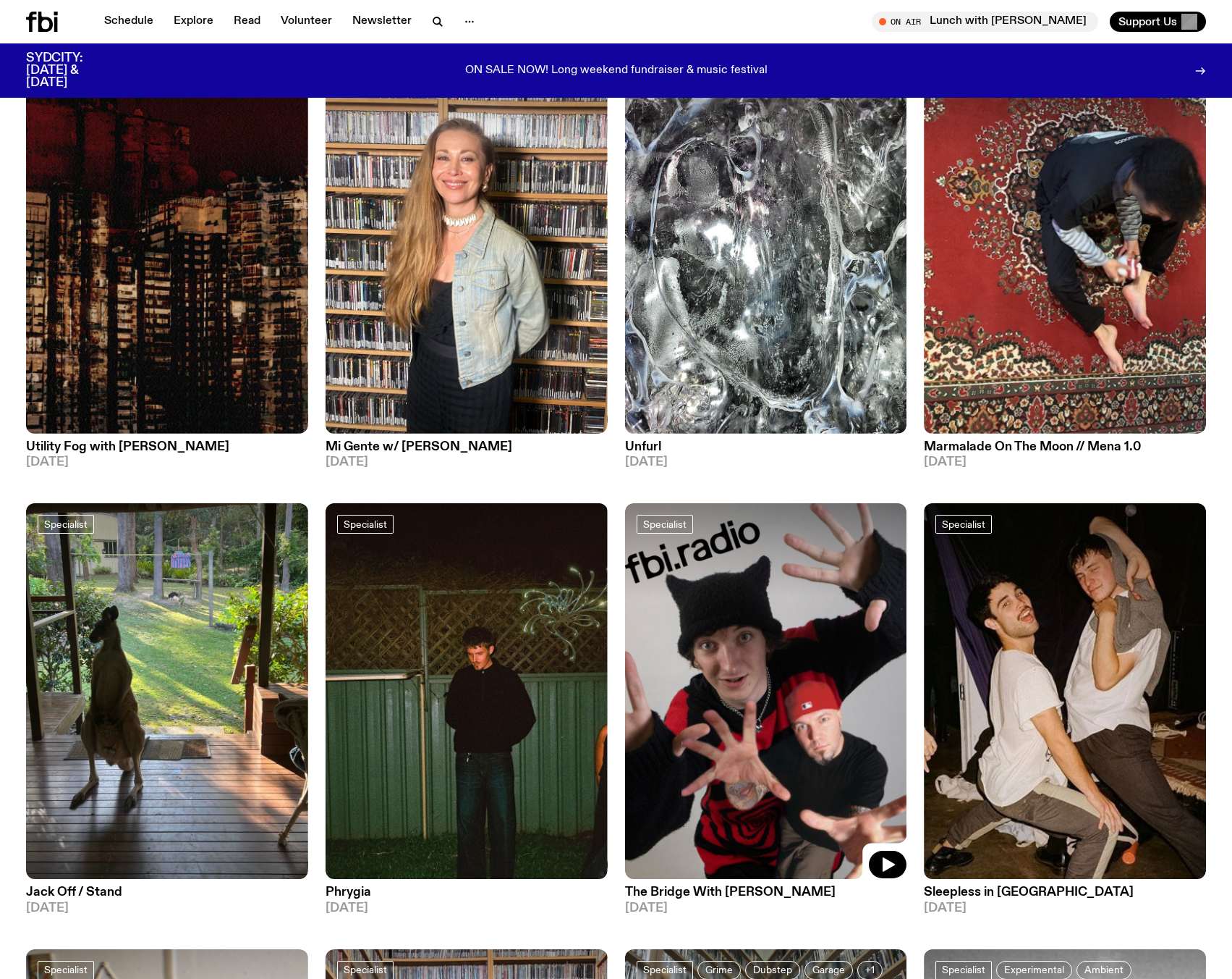
scroll to position [1051, 0]
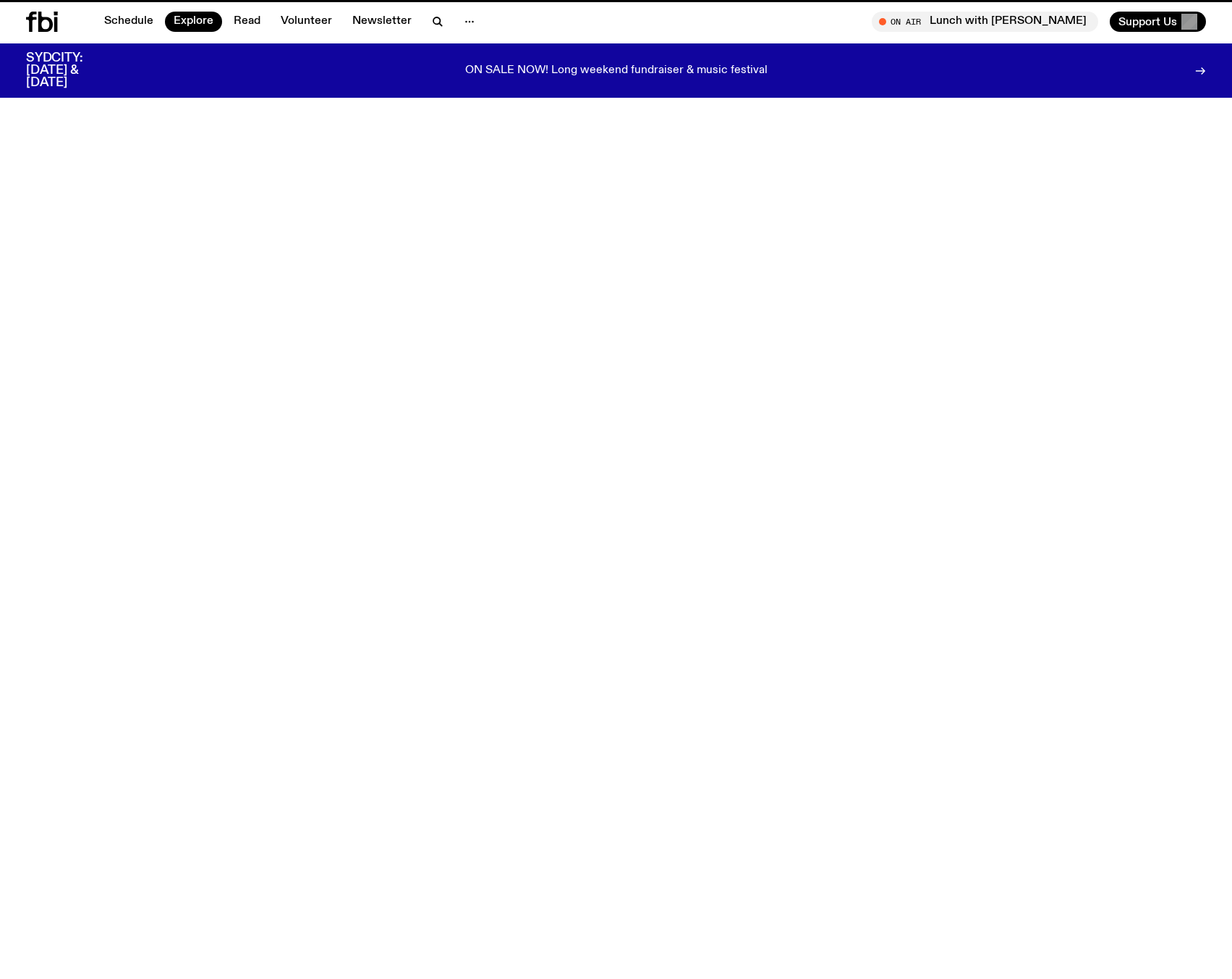
scroll to position [1065, 0]
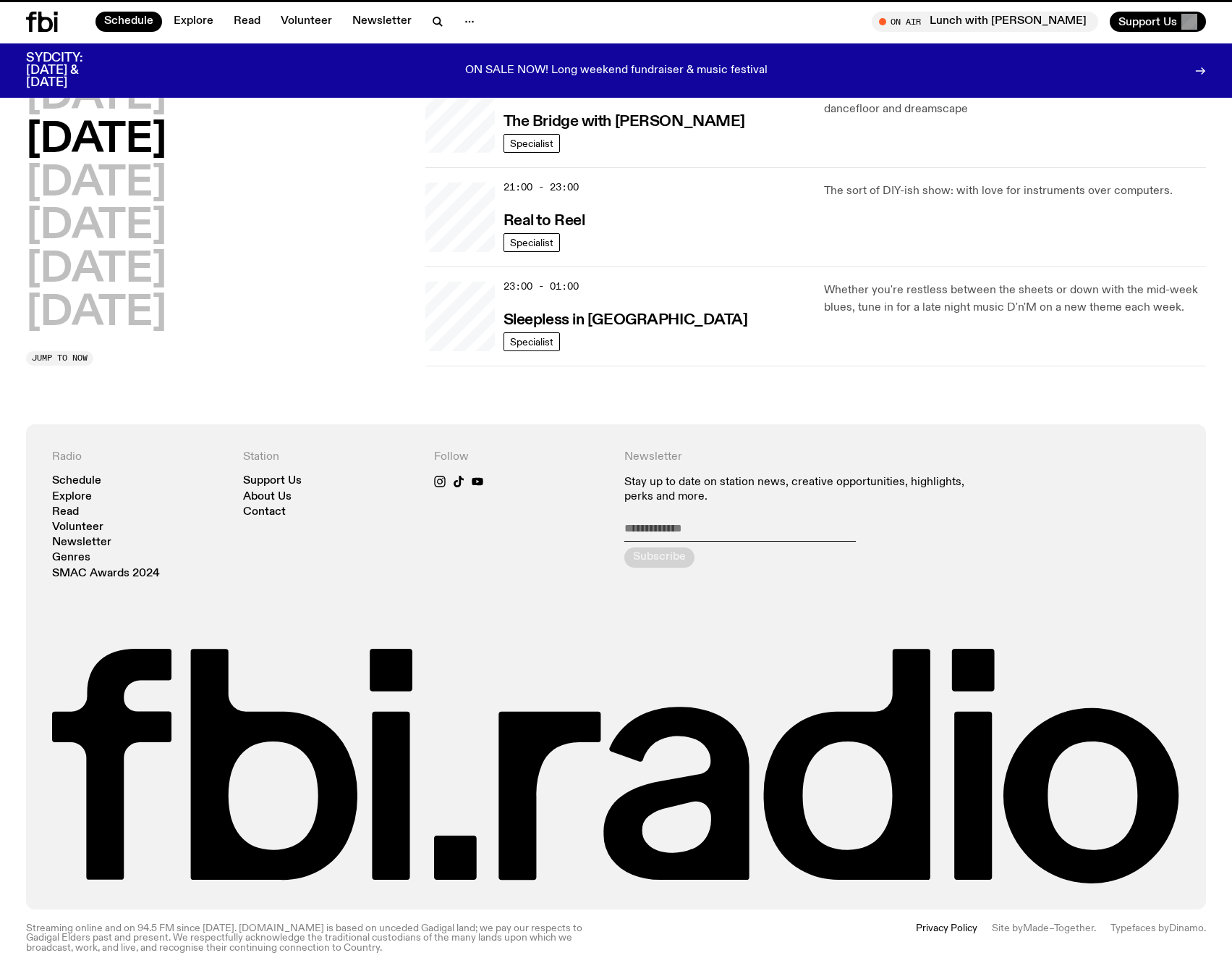
scroll to position [752, 0]
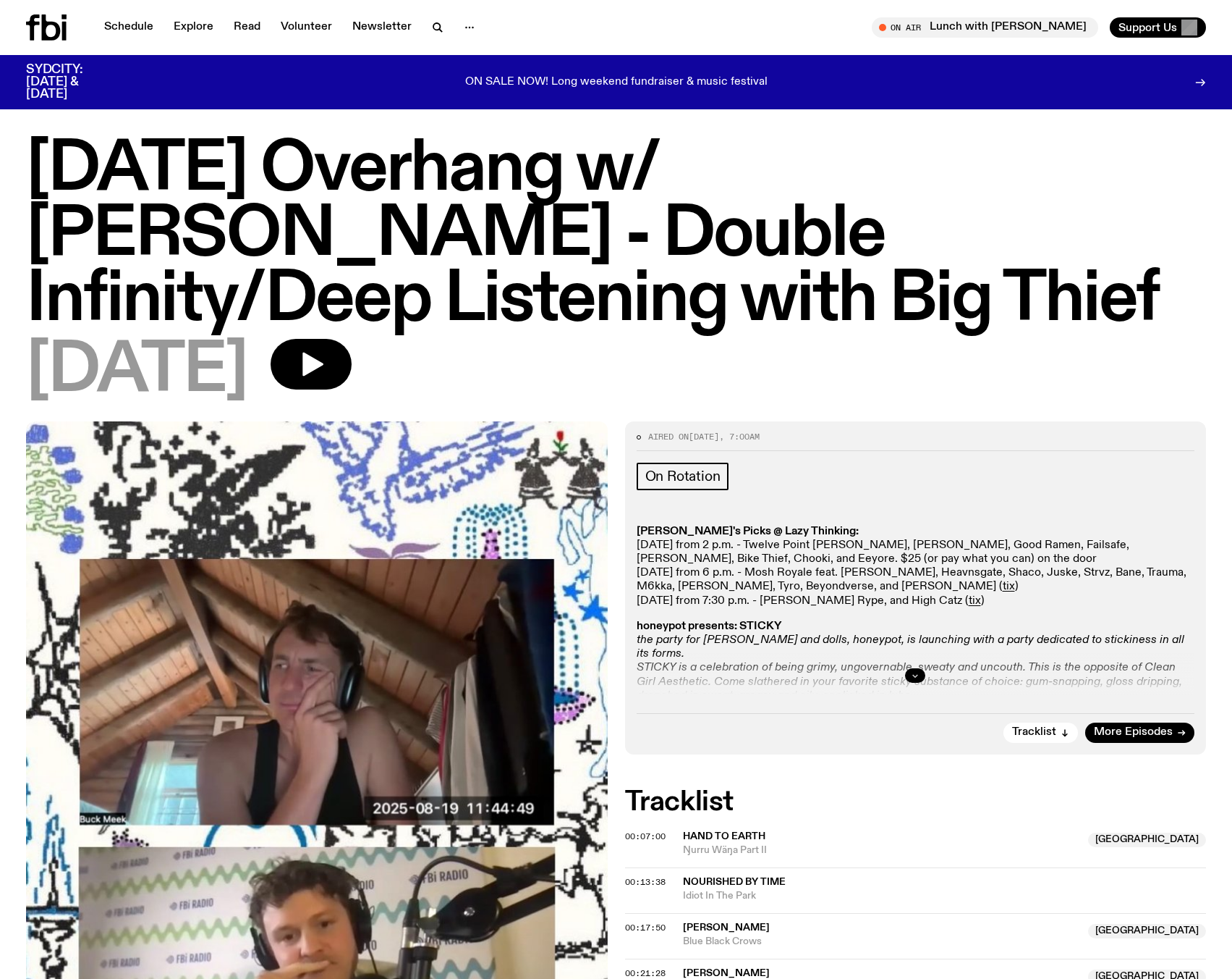
click at [924, 678] on button "button" at bounding box center [915, 675] width 20 height 15
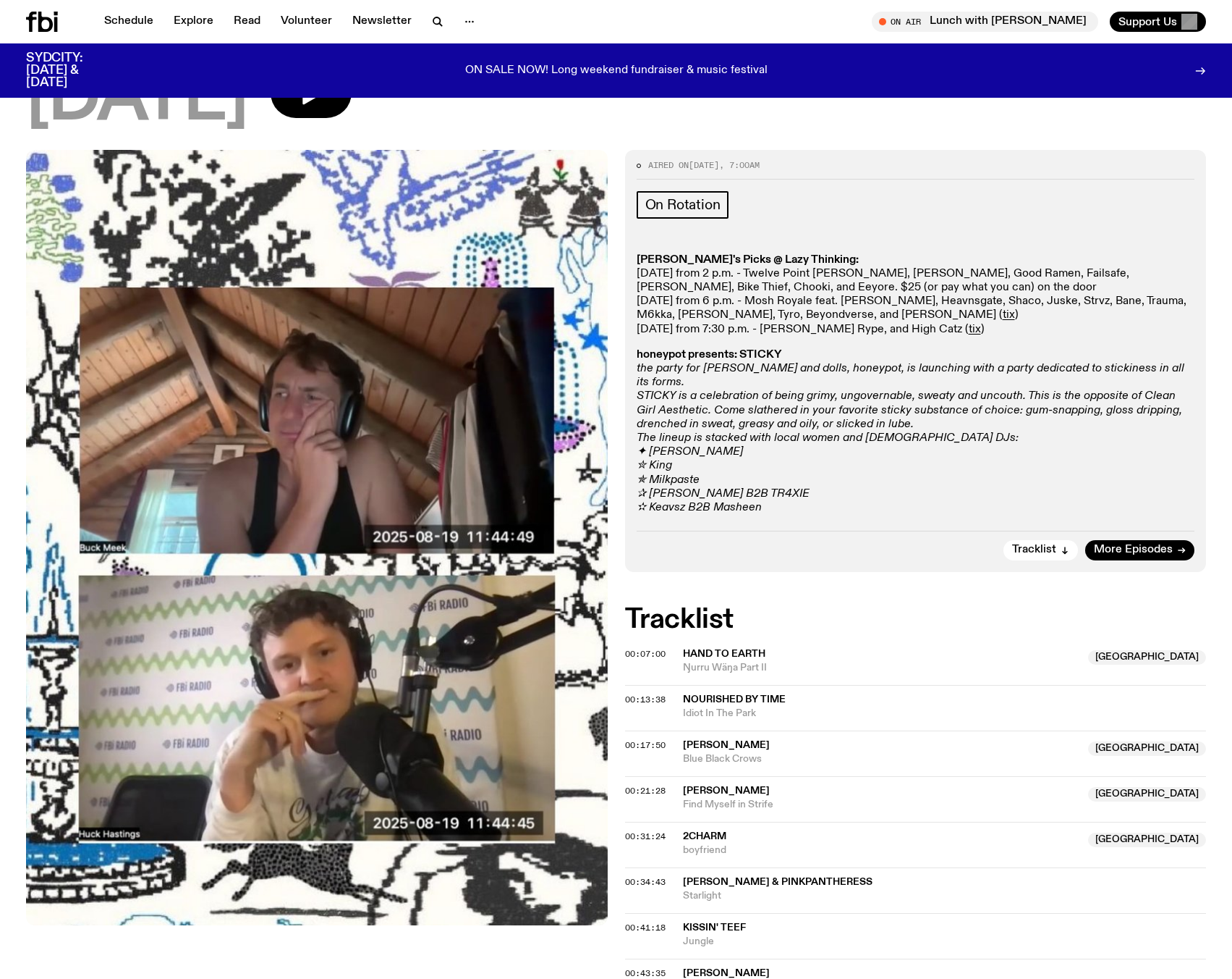
scroll to position [255, 0]
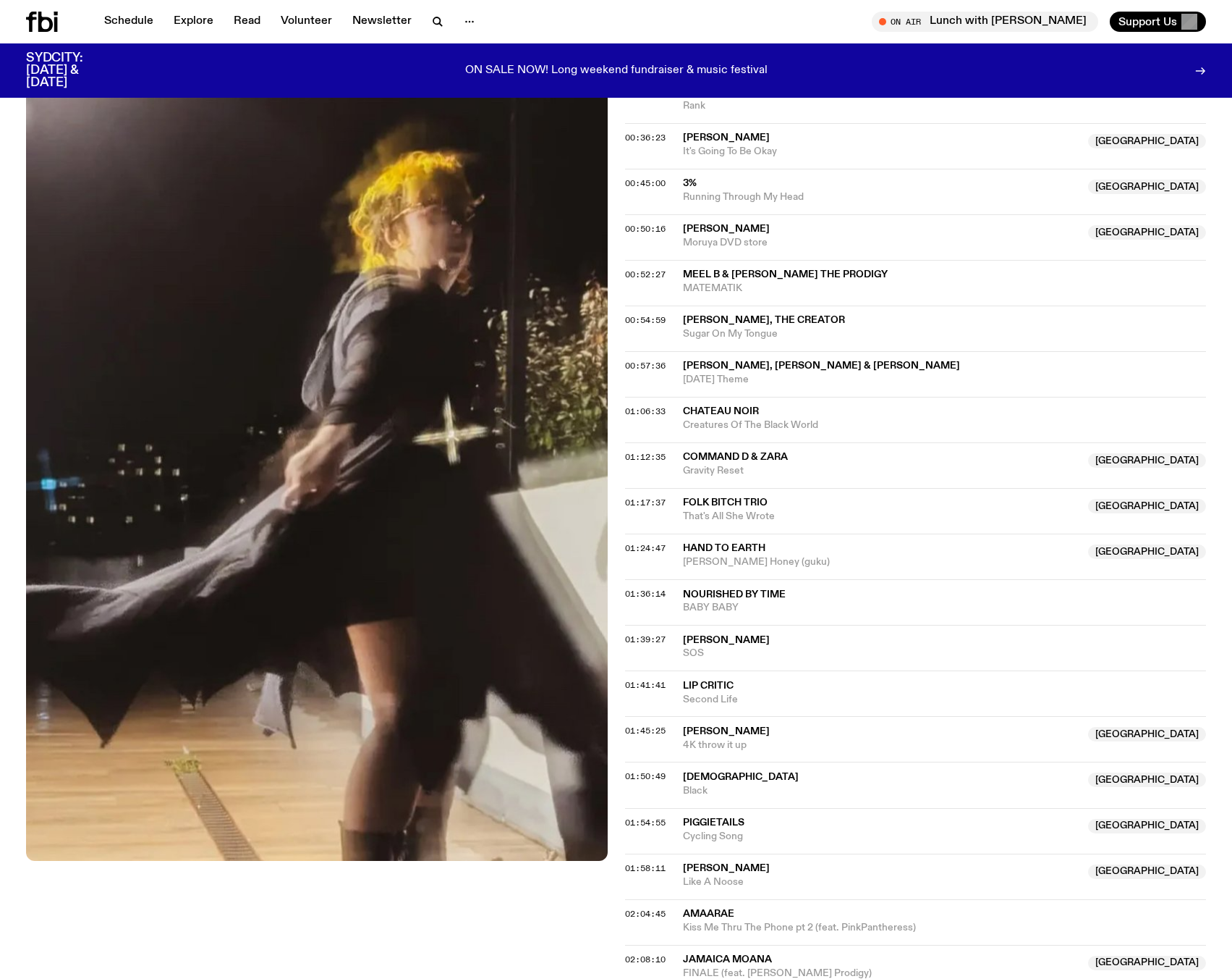
scroll to position [1581, 0]
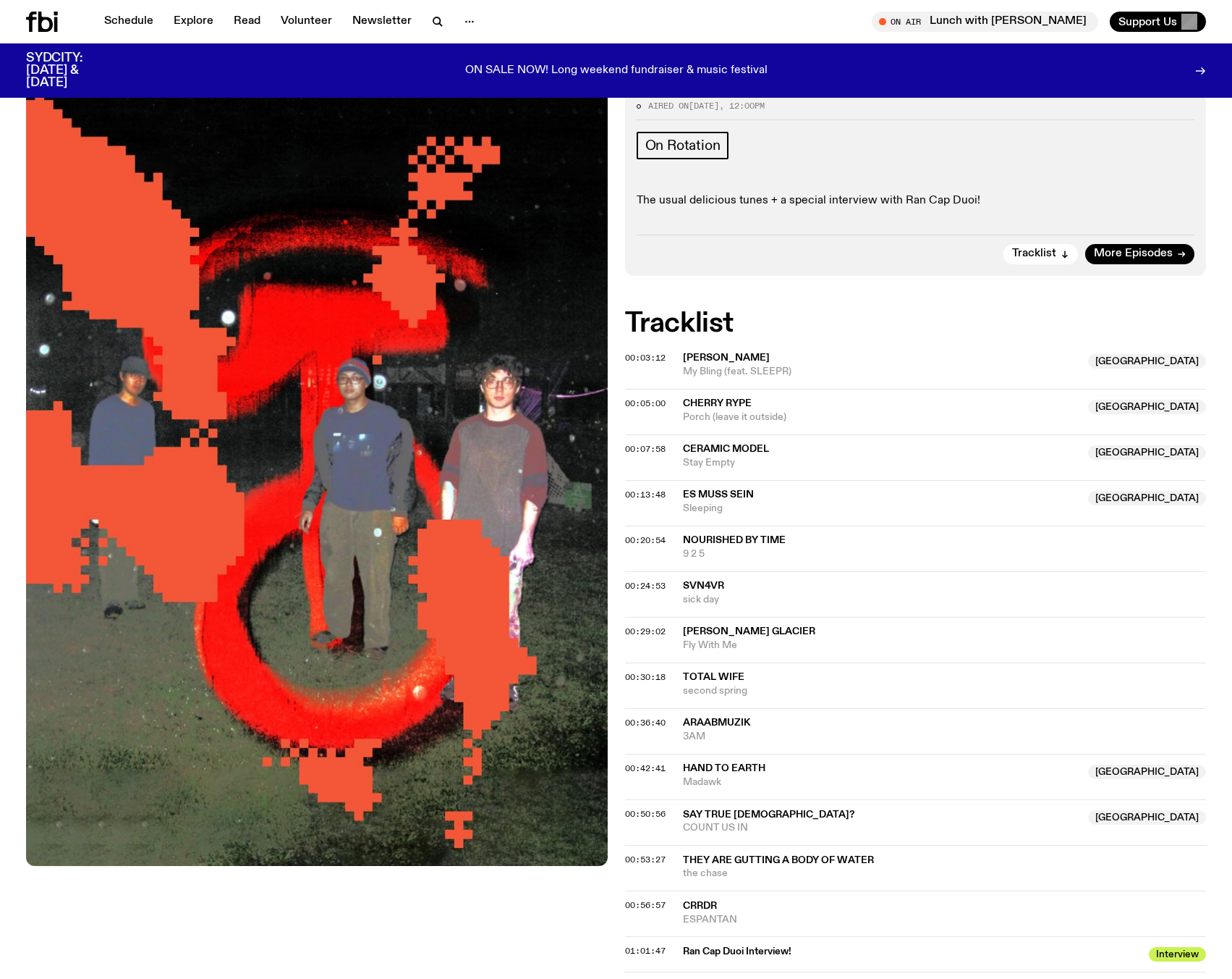
scroll to position [519, 0]
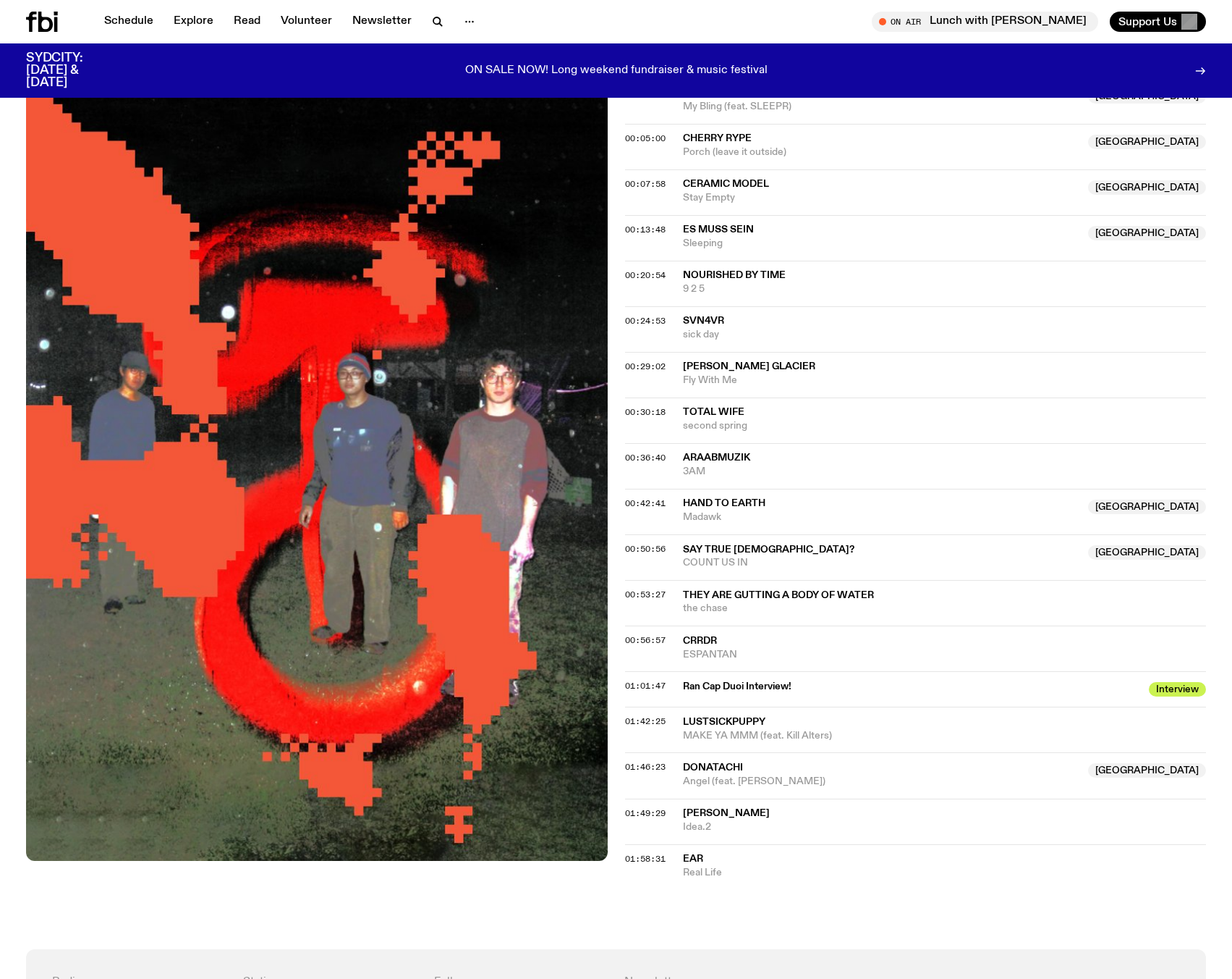
click at [898, 777] on span "Angel (feat. Hannah Diamond)" at bounding box center [882, 781] width 397 height 14
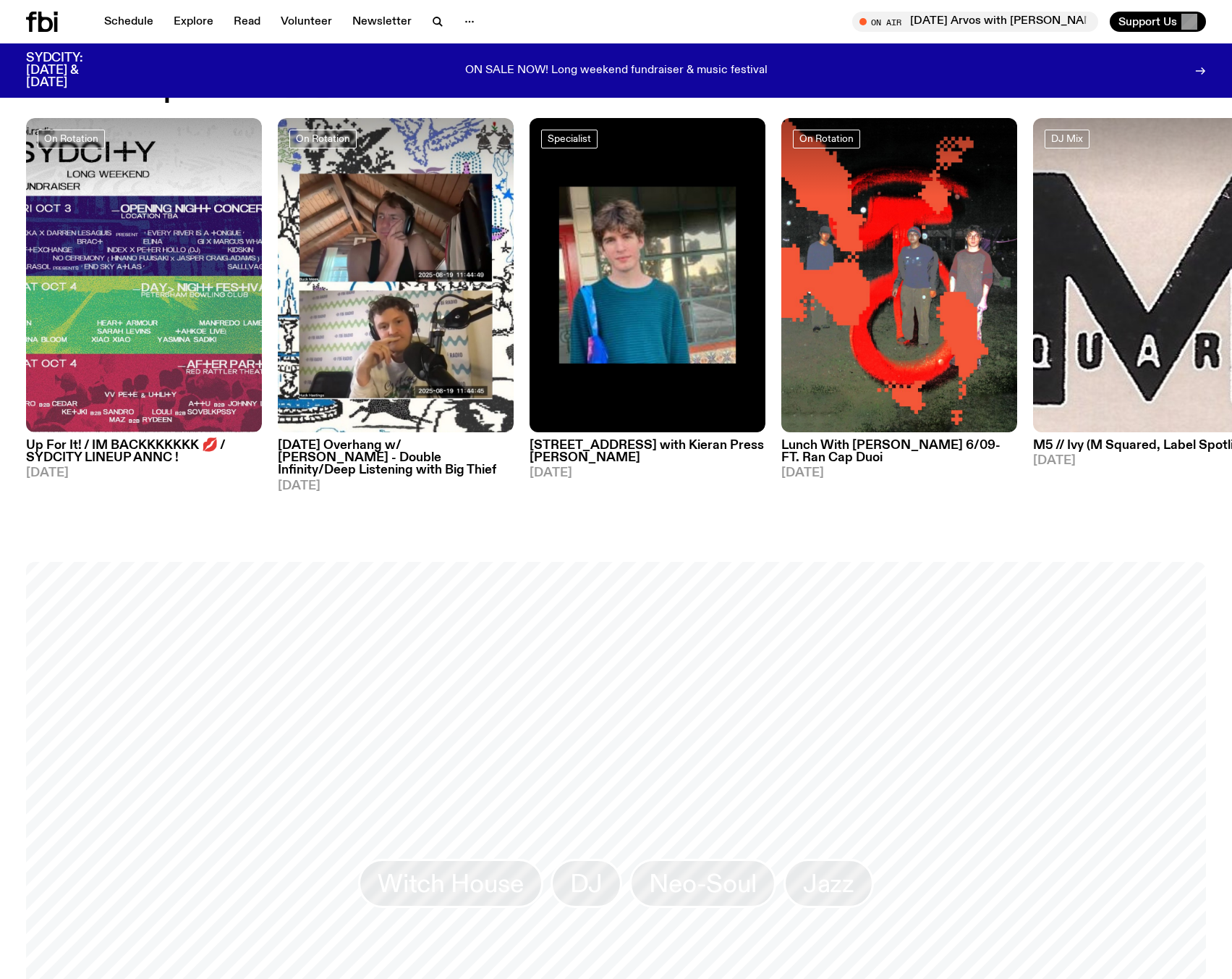
scroll to position [785, 0]
click at [1003, 423] on icon "button" at bounding box center [998, 418] width 18 height 18
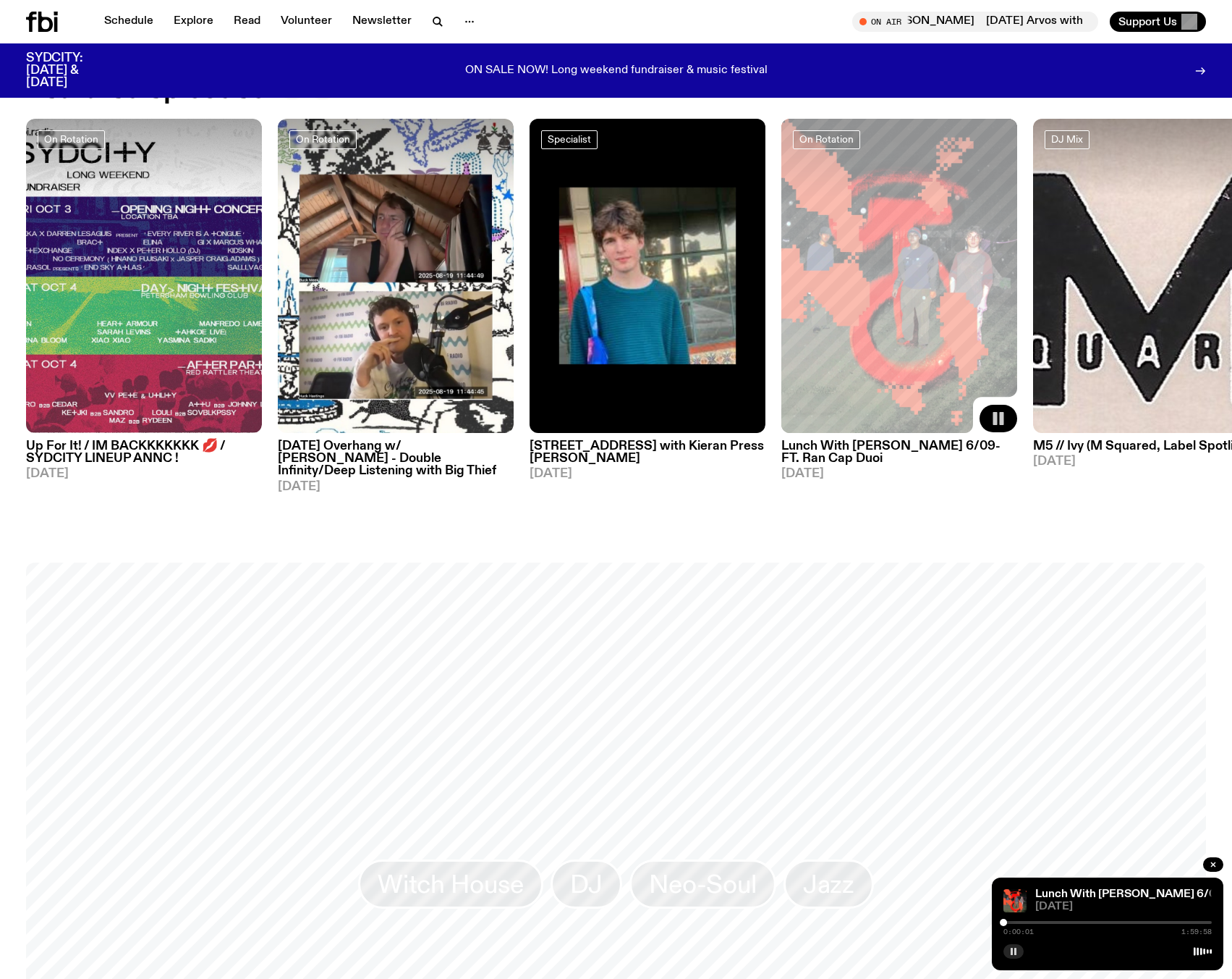
click at [1011, 951] on icon "button" at bounding box center [1013, 951] width 8 height 8
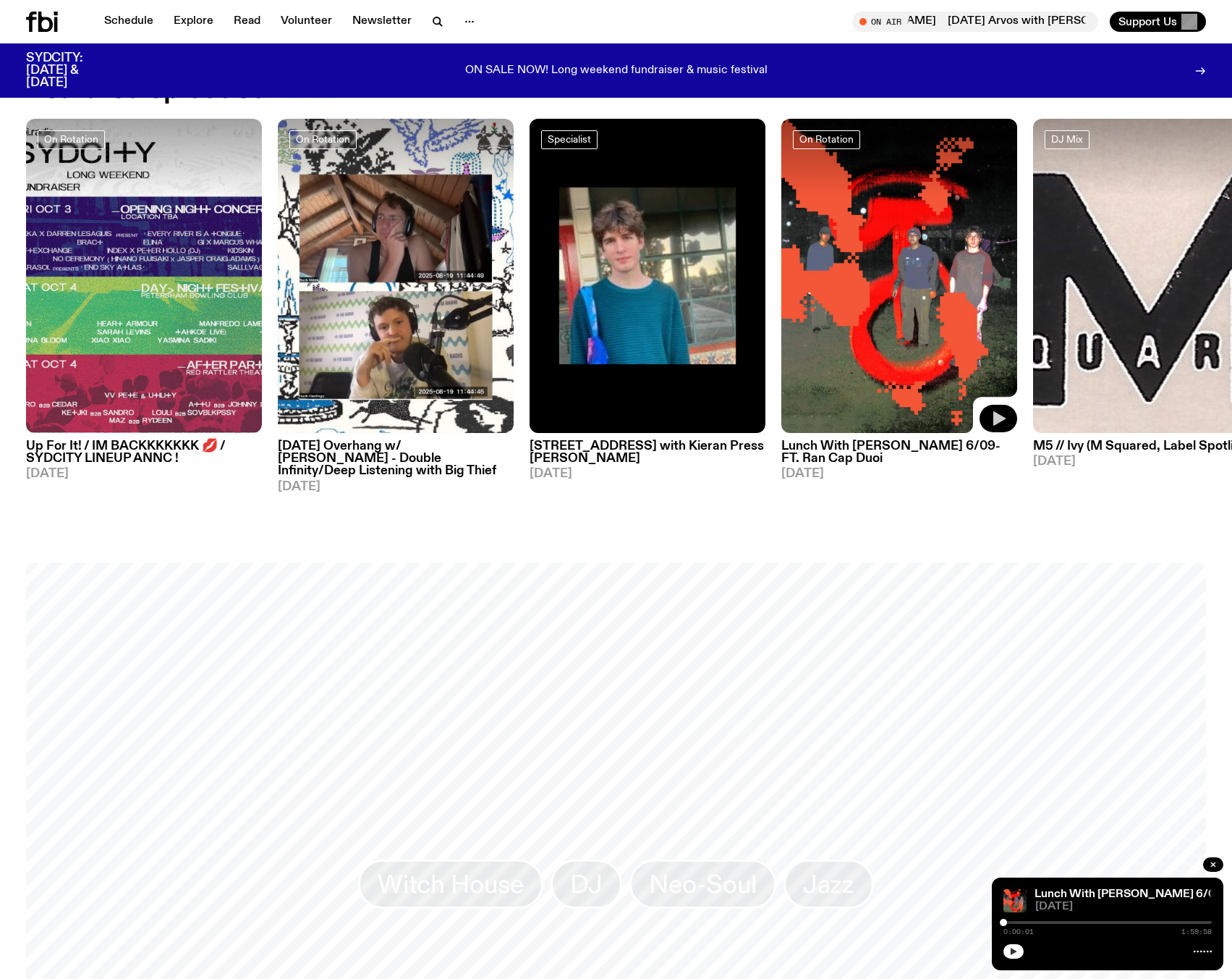
click at [1006, 955] on button "button" at bounding box center [1014, 951] width 20 height 15
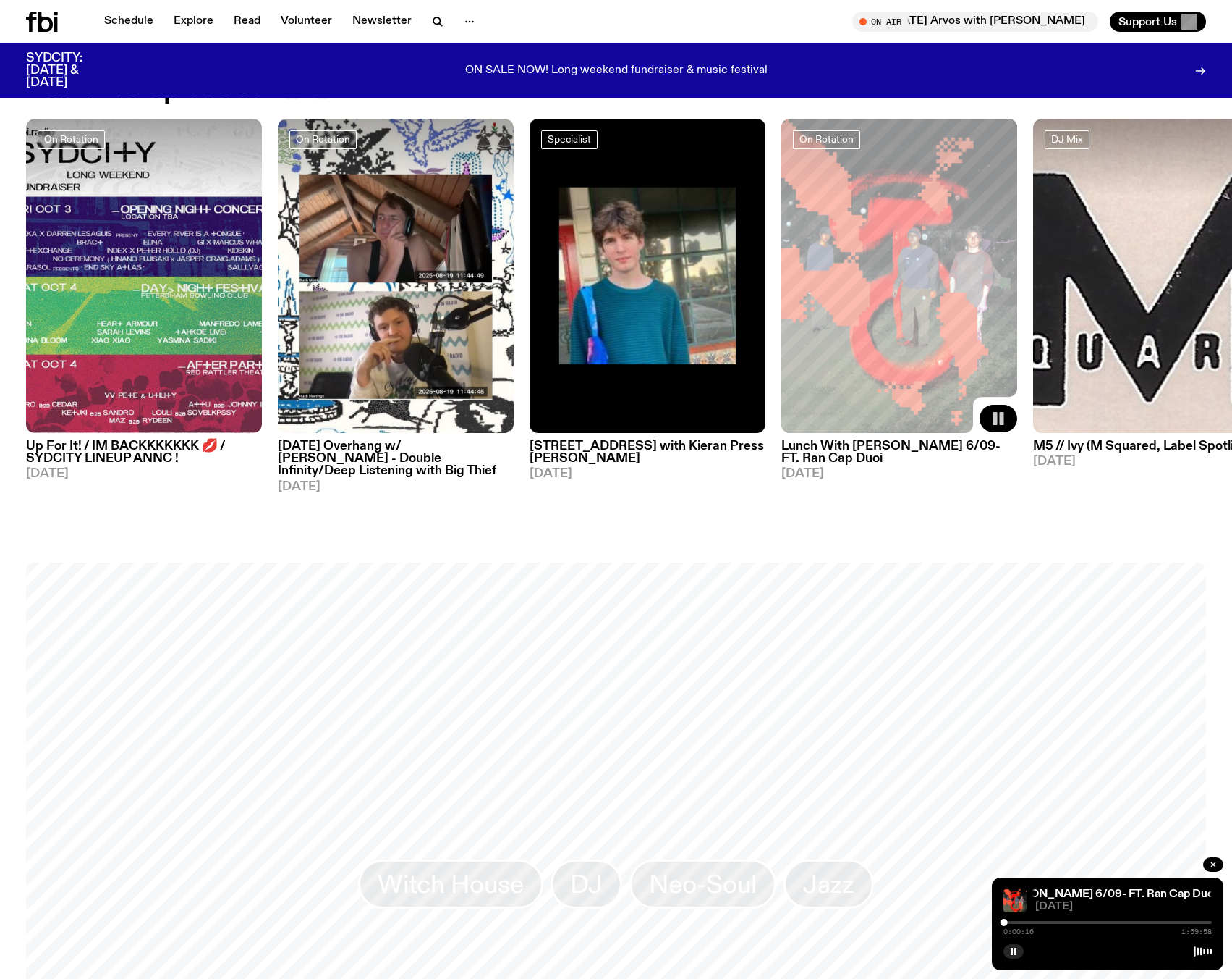
click at [1130, 921] on div at bounding box center [1108, 922] width 208 height 3
drag, startPoint x: 1130, startPoint y: 921, endPoint x: 1159, endPoint y: 920, distance: 29.0
click at [1159, 920] on div at bounding box center [1159, 922] width 7 height 7
click at [1014, 950] on icon "button" at bounding box center [1013, 951] width 8 height 8
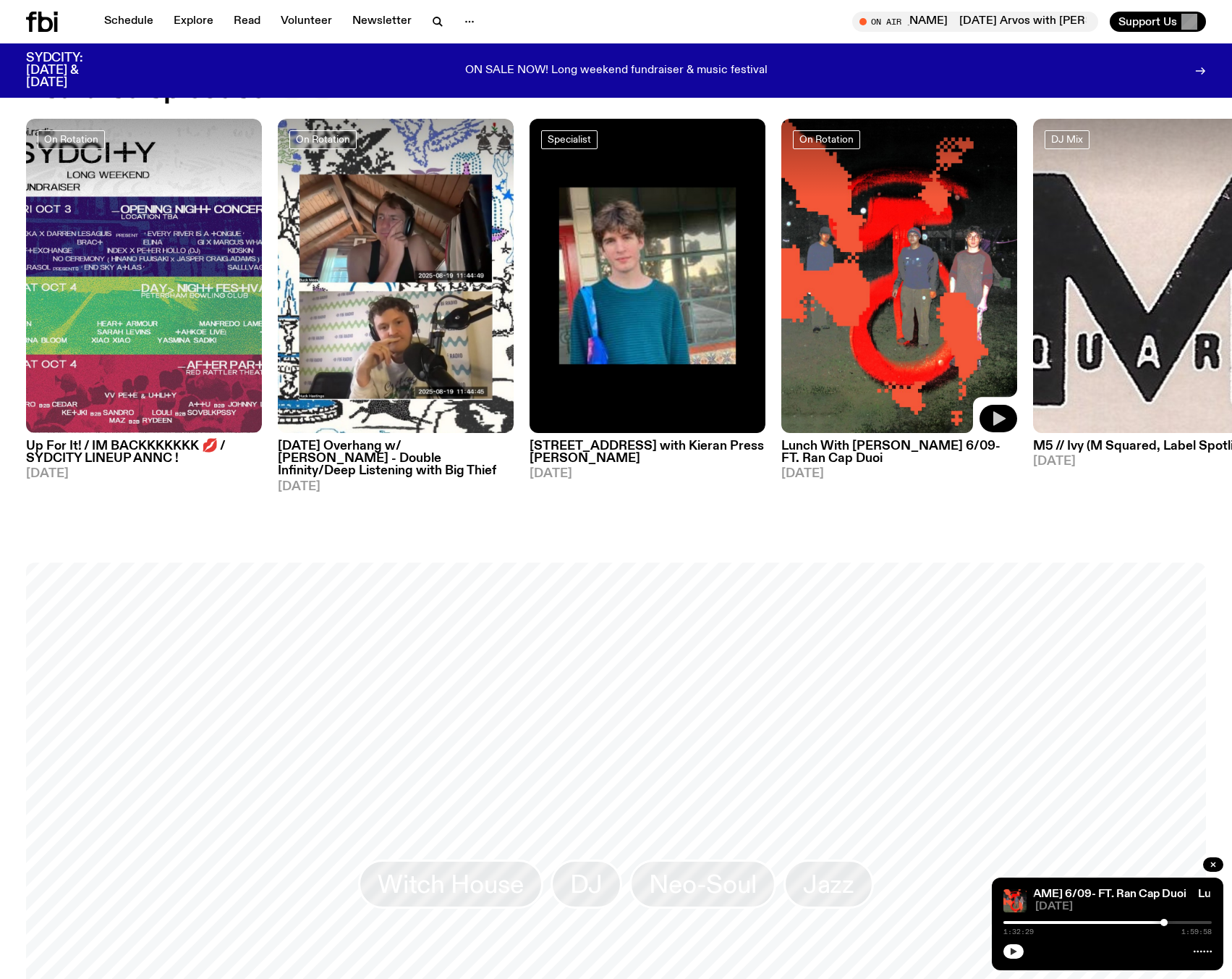
click at [1009, 957] on button "button" at bounding box center [1014, 951] width 20 height 15
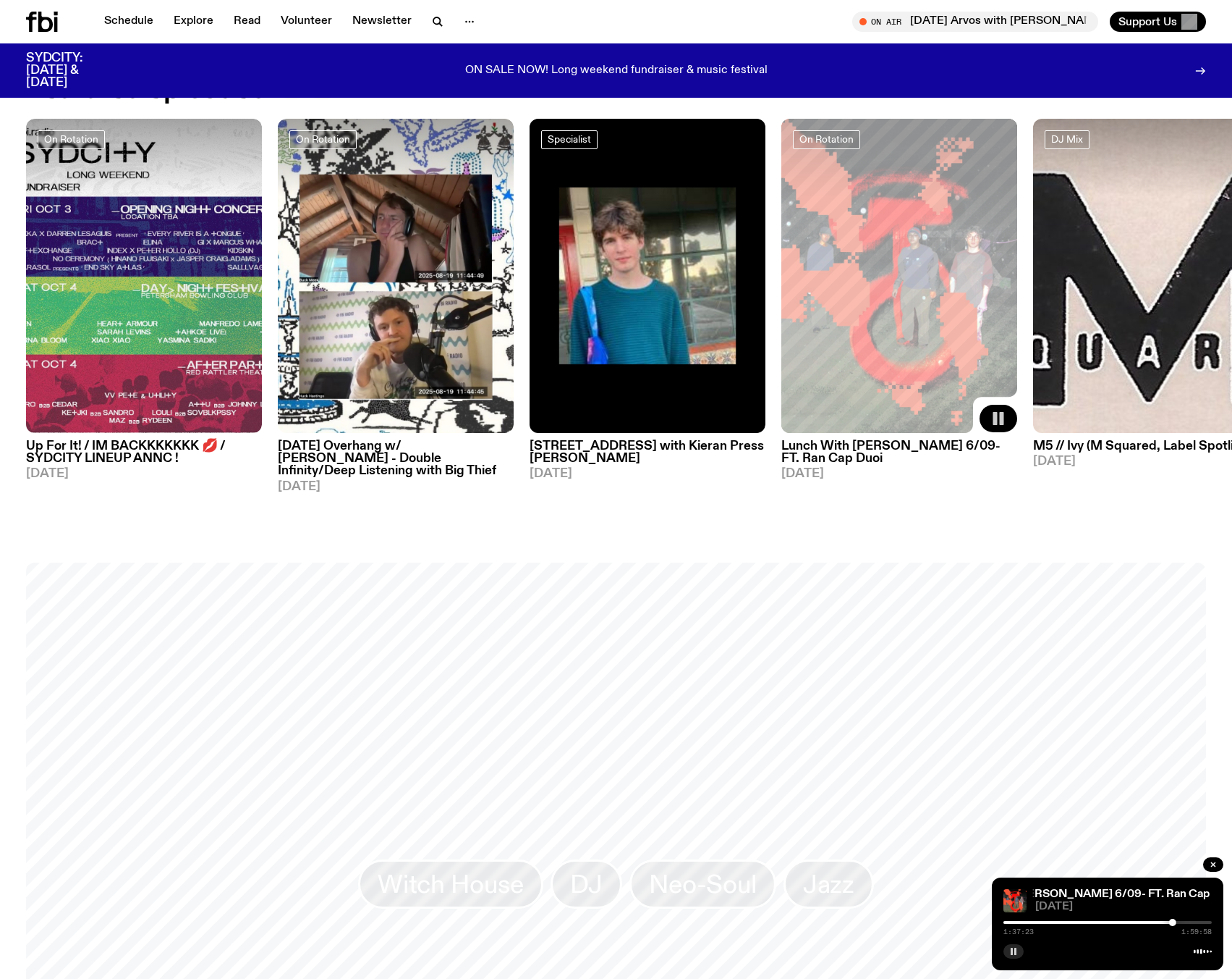
click at [1009, 954] on icon "button" at bounding box center [1013, 951] width 8 height 8
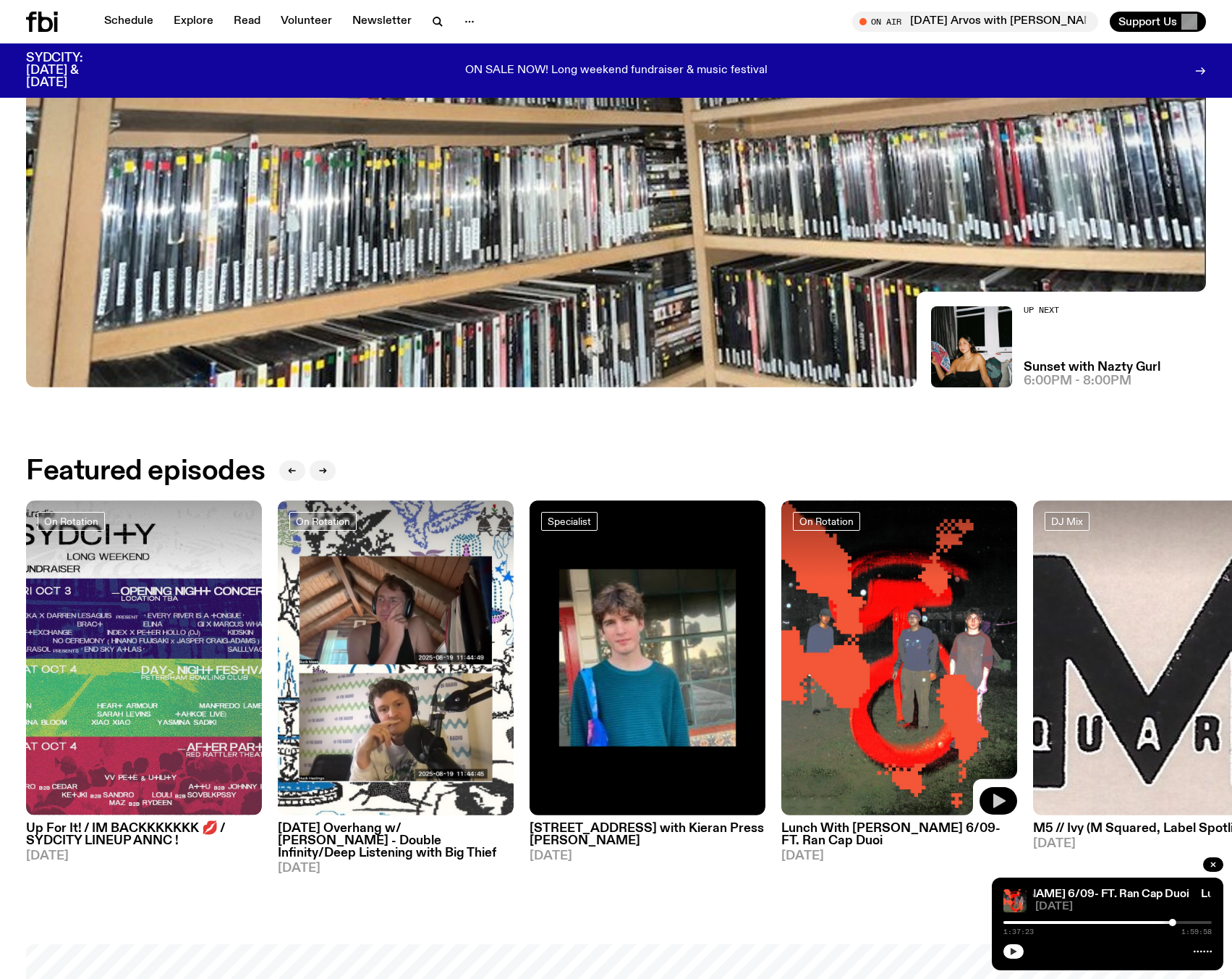
scroll to position [519, 0]
